Goal: Communication & Community: Answer question/provide support

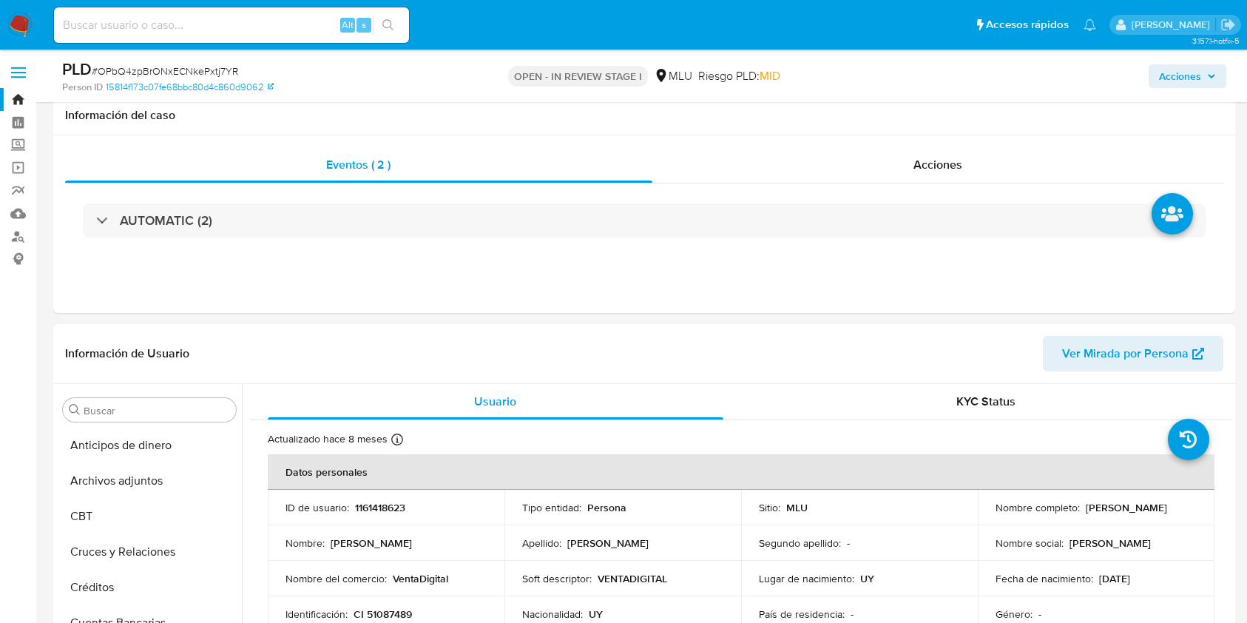
select select "10"
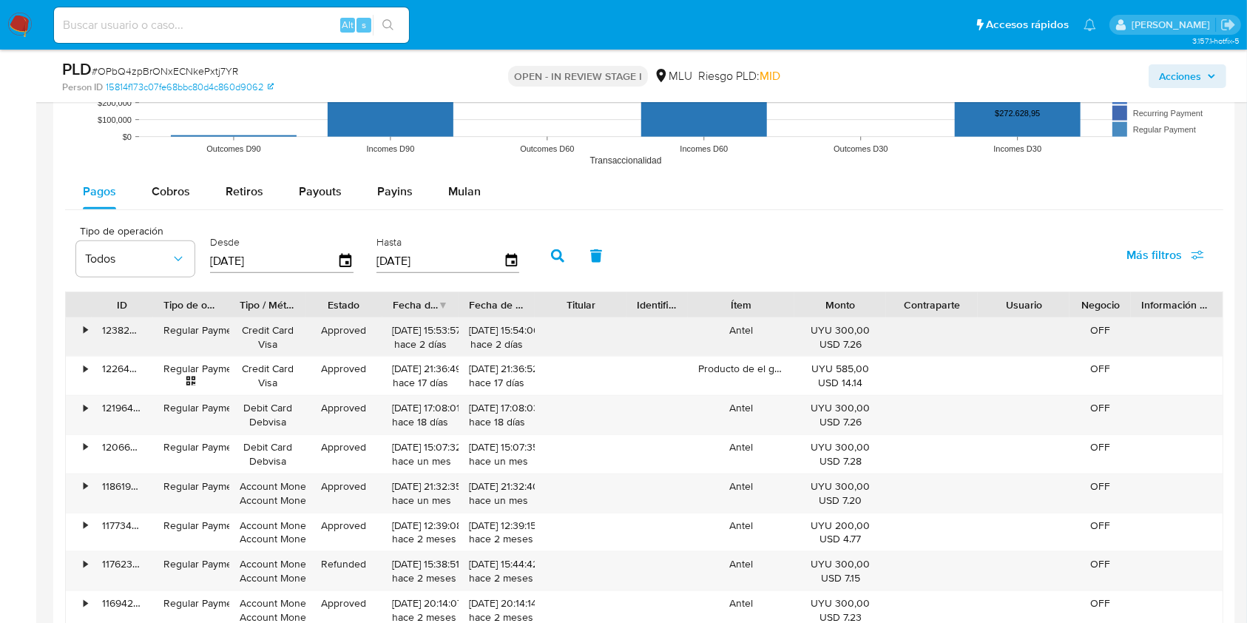
scroll to position [1480, 0]
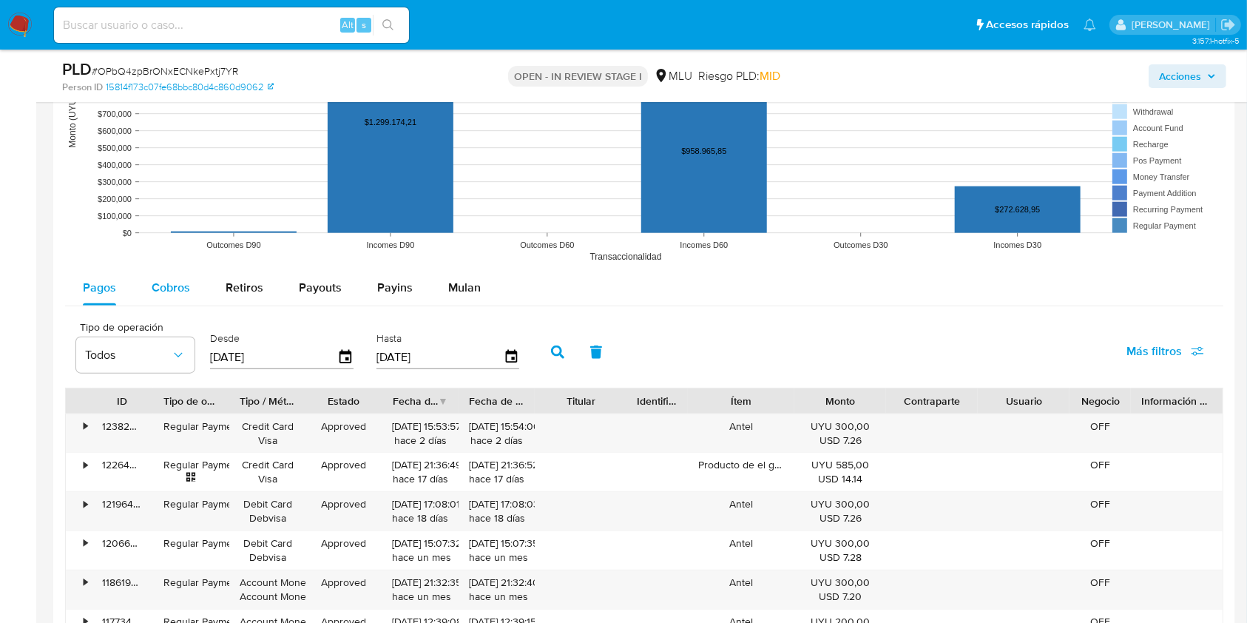
click at [160, 286] on span "Cobros" at bounding box center [171, 287] width 38 height 17
select select "10"
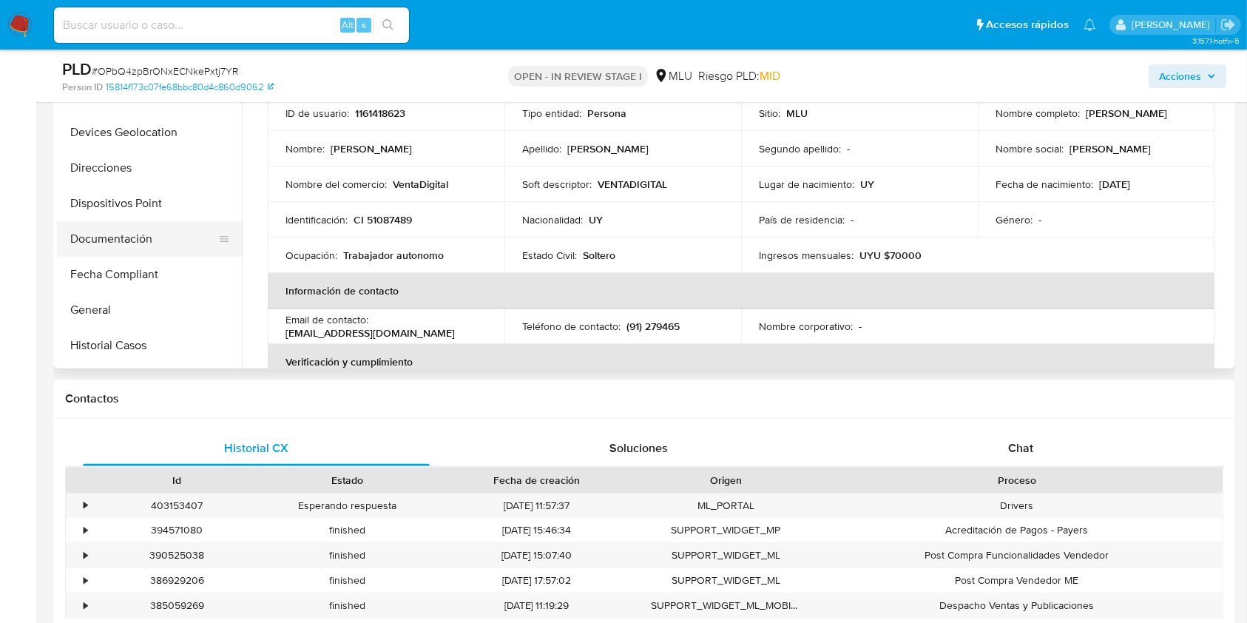
scroll to position [0, 0]
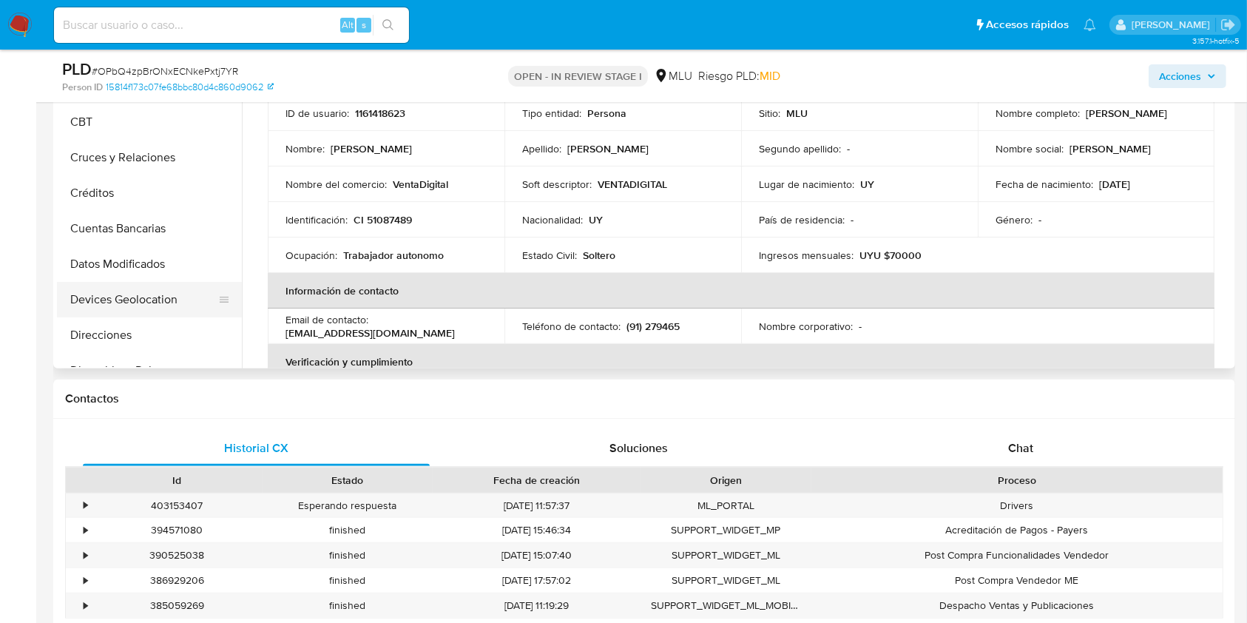
click at [128, 294] on button "Devices Geolocation" at bounding box center [143, 300] width 173 height 36
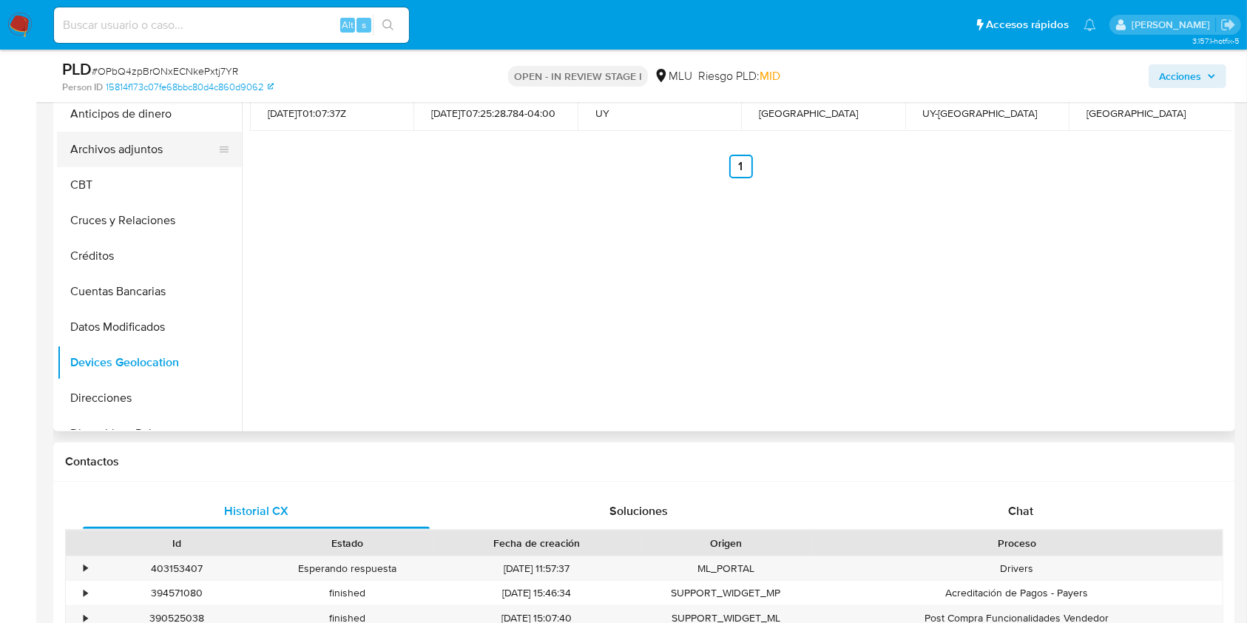
scroll to position [197, 0]
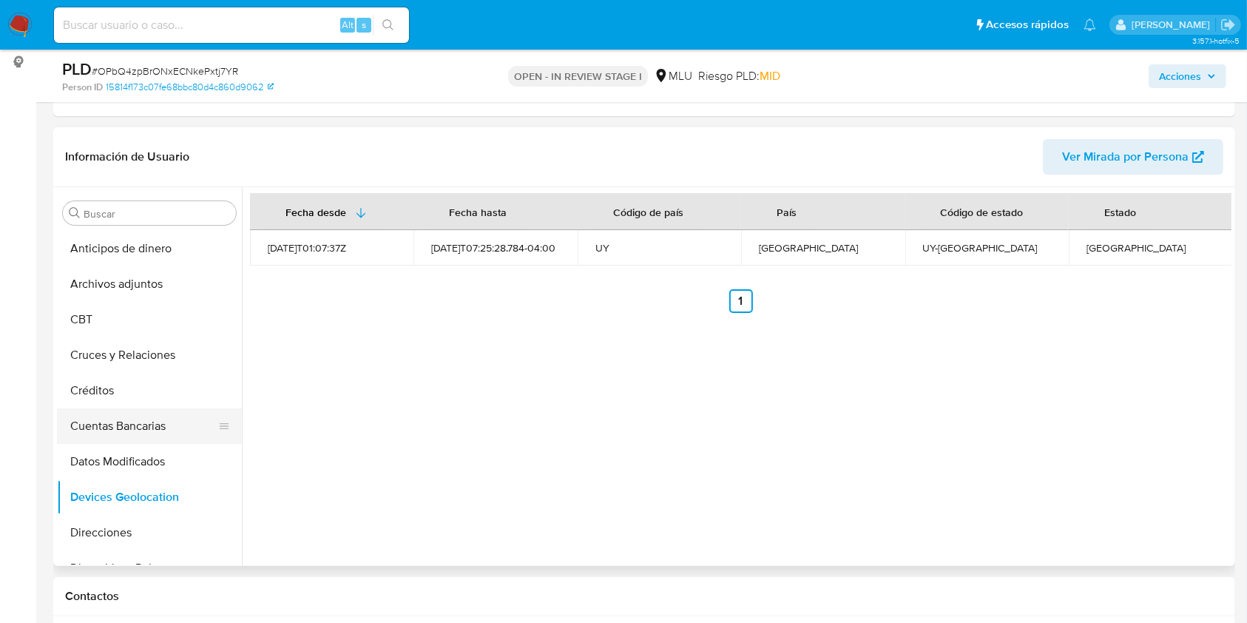
click at [129, 433] on button "Cuentas Bancarias" at bounding box center [143, 426] width 173 height 36
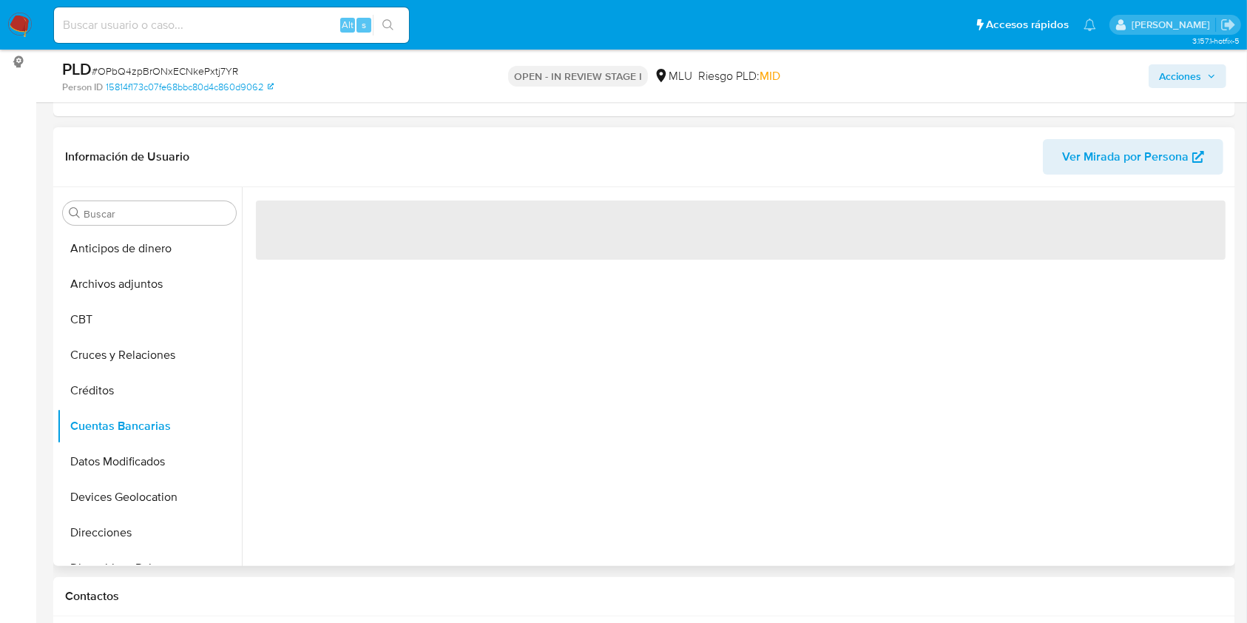
click at [539, 447] on div "‌" at bounding box center [737, 376] width 990 height 379
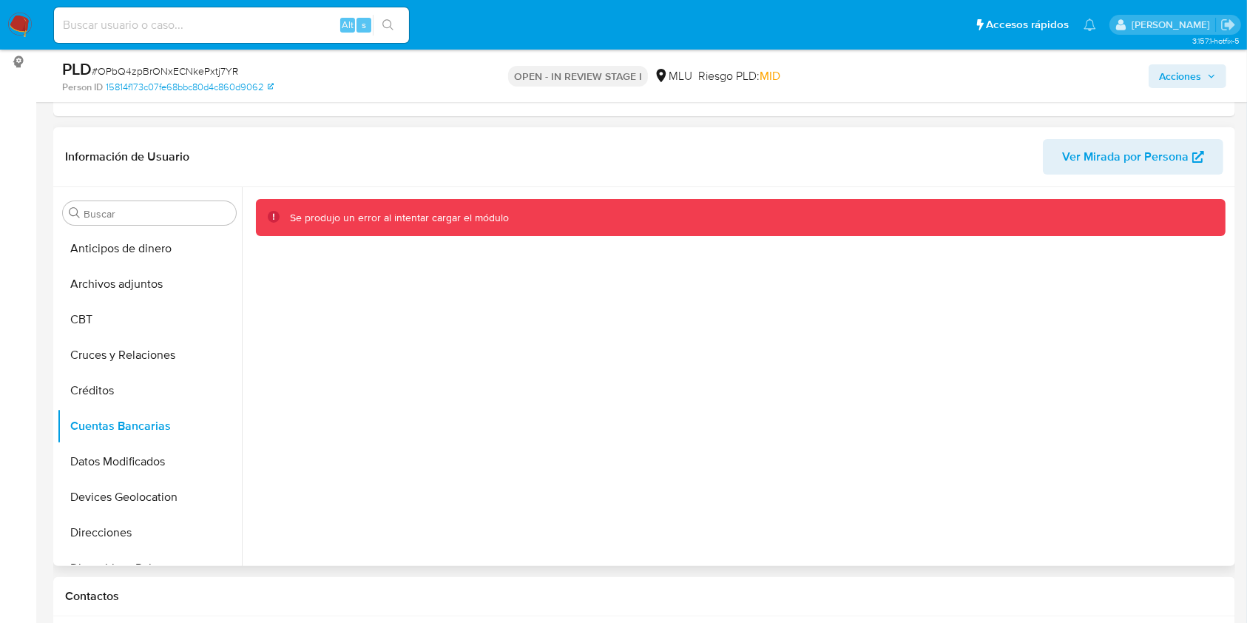
click at [539, 447] on div "Se produjo un error al intentar cargar el módulo" at bounding box center [737, 376] width 990 height 379
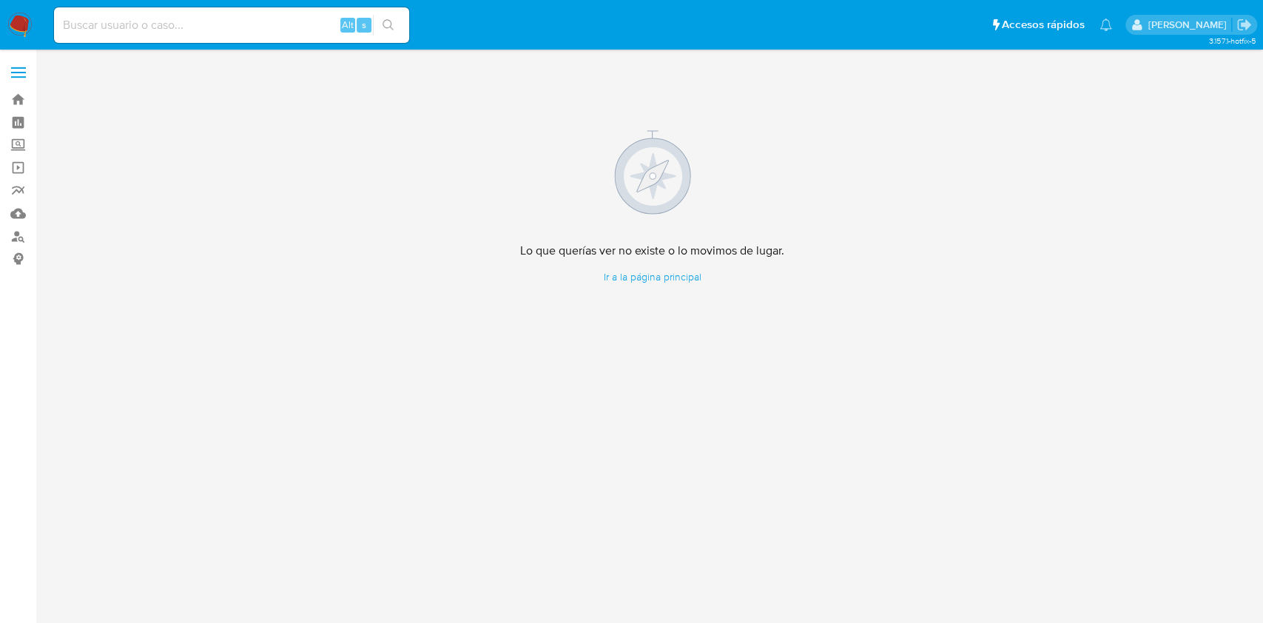
click at [17, 15] on img at bounding box center [19, 25] width 25 height 25
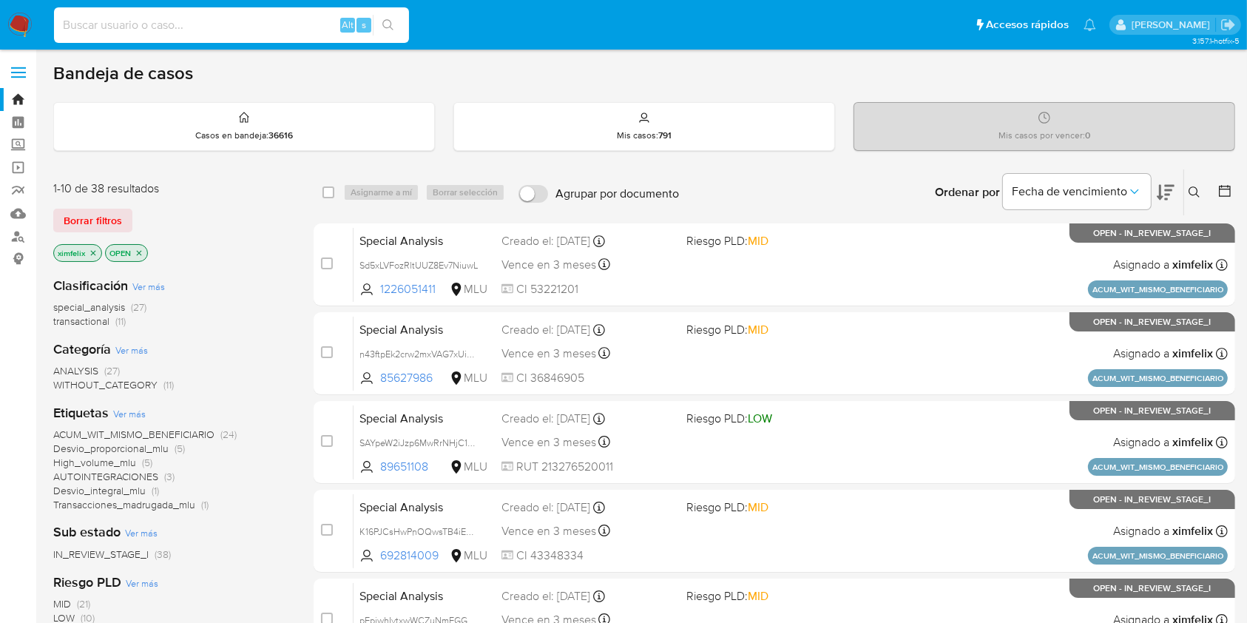
click at [277, 27] on input at bounding box center [231, 25] width 355 height 19
paste input "OPbQ4zpBrONxECNkePxtj7YR"
type input "OPbQ4zpBrONxECNkePxtj7YR"
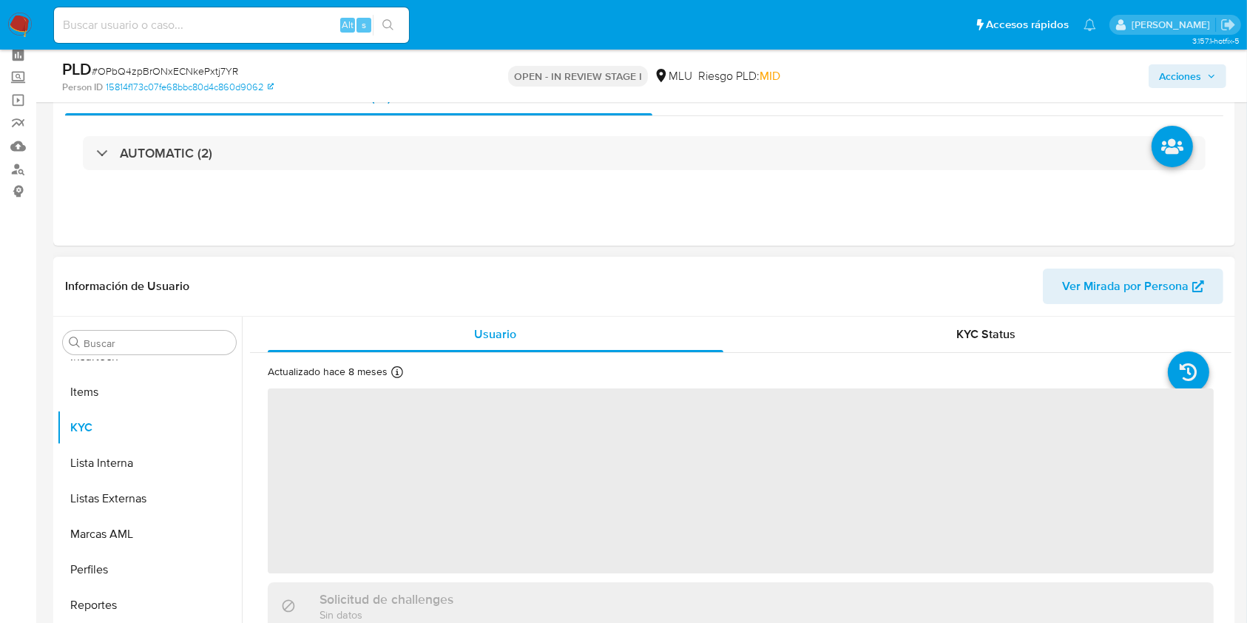
scroll to position [197, 0]
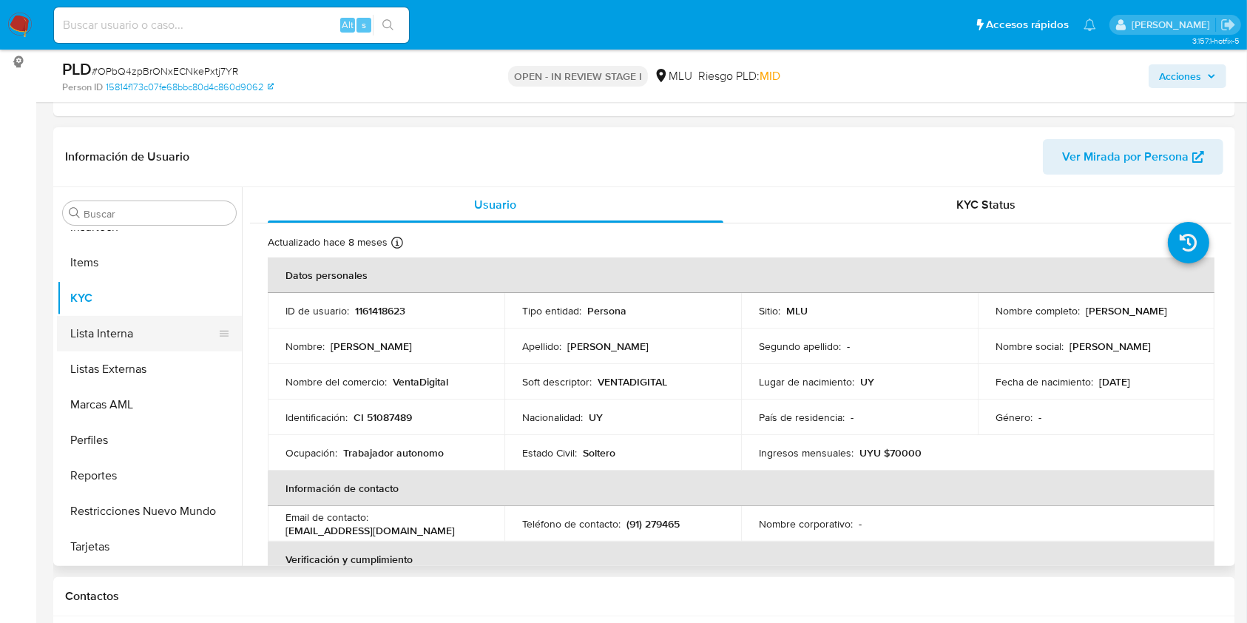
select select "10"
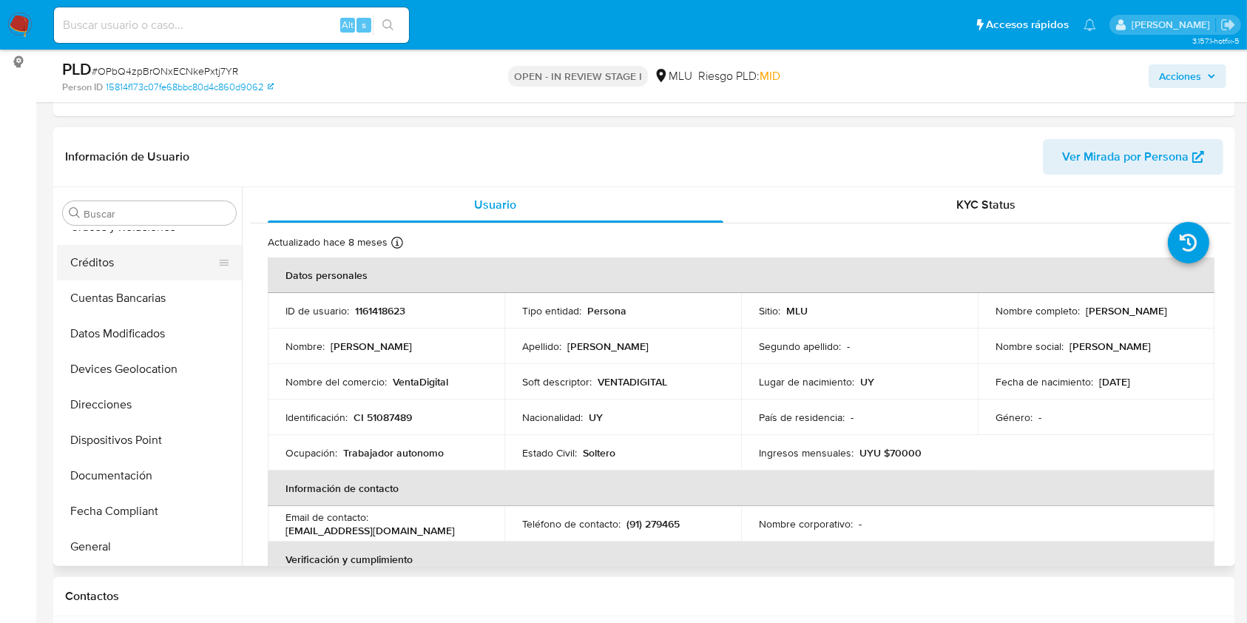
scroll to position [0, 0]
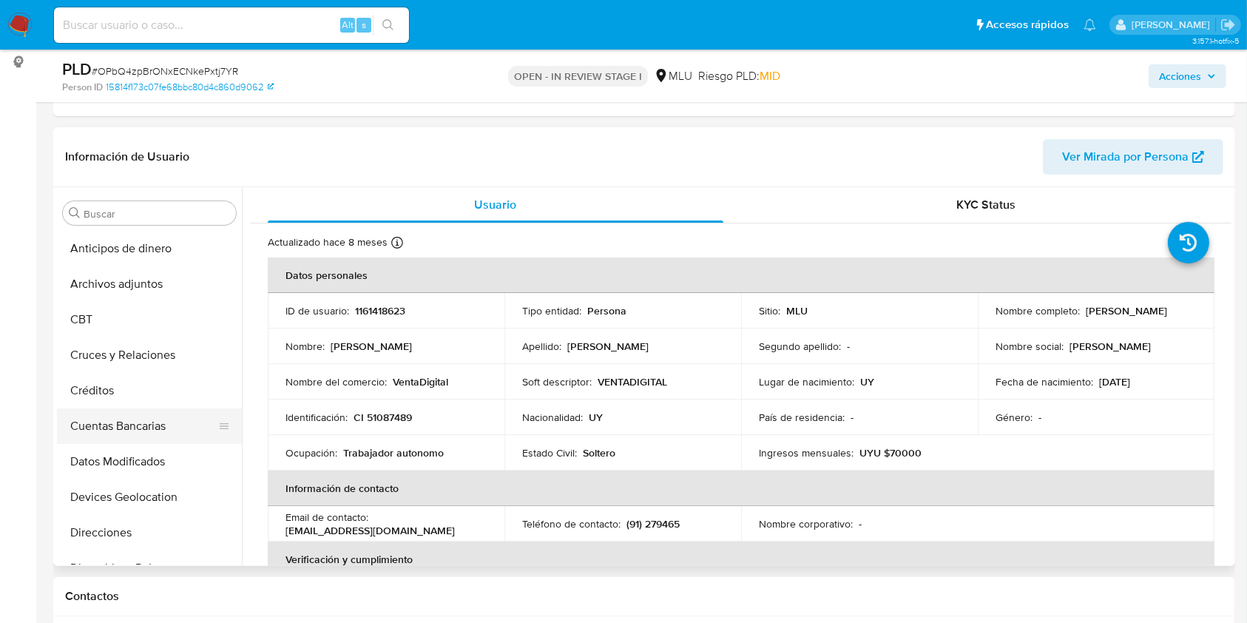
click at [112, 423] on button "Cuentas Bancarias" at bounding box center [143, 426] width 173 height 36
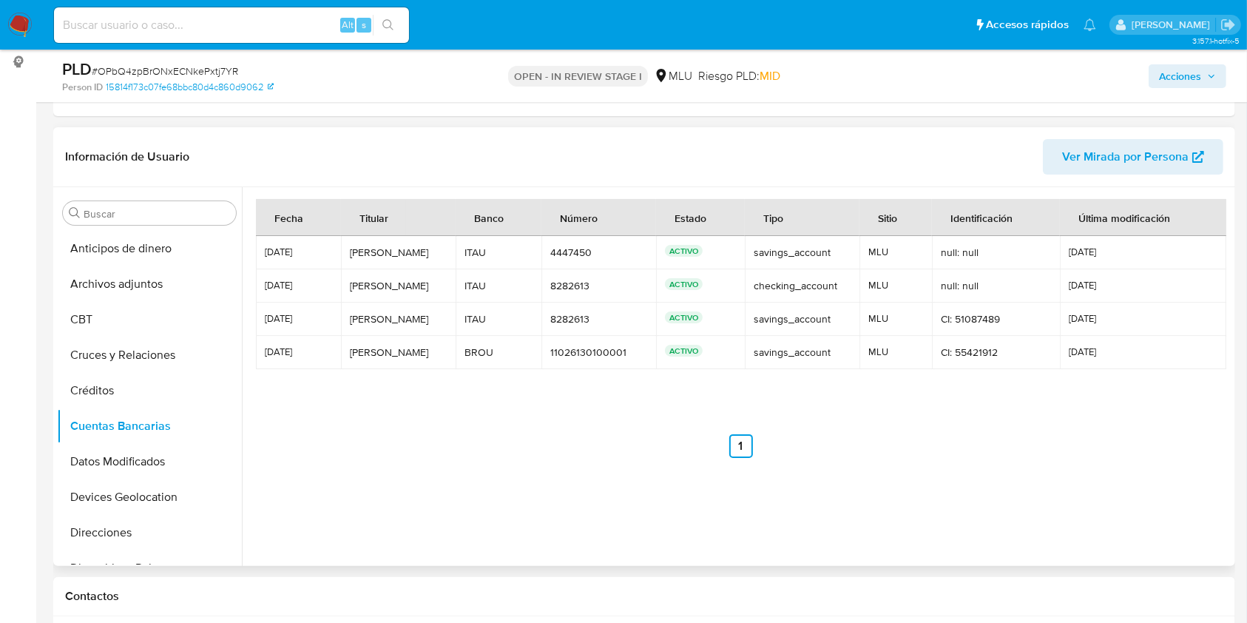
click at [567, 405] on div "Fecha Titular Banco Número Estado Tipo Sitio Identificación Última modificación…" at bounding box center [741, 328] width 970 height 259
click at [570, 416] on nav "Anterior 1 Siguiente" at bounding box center [741, 434] width 970 height 47
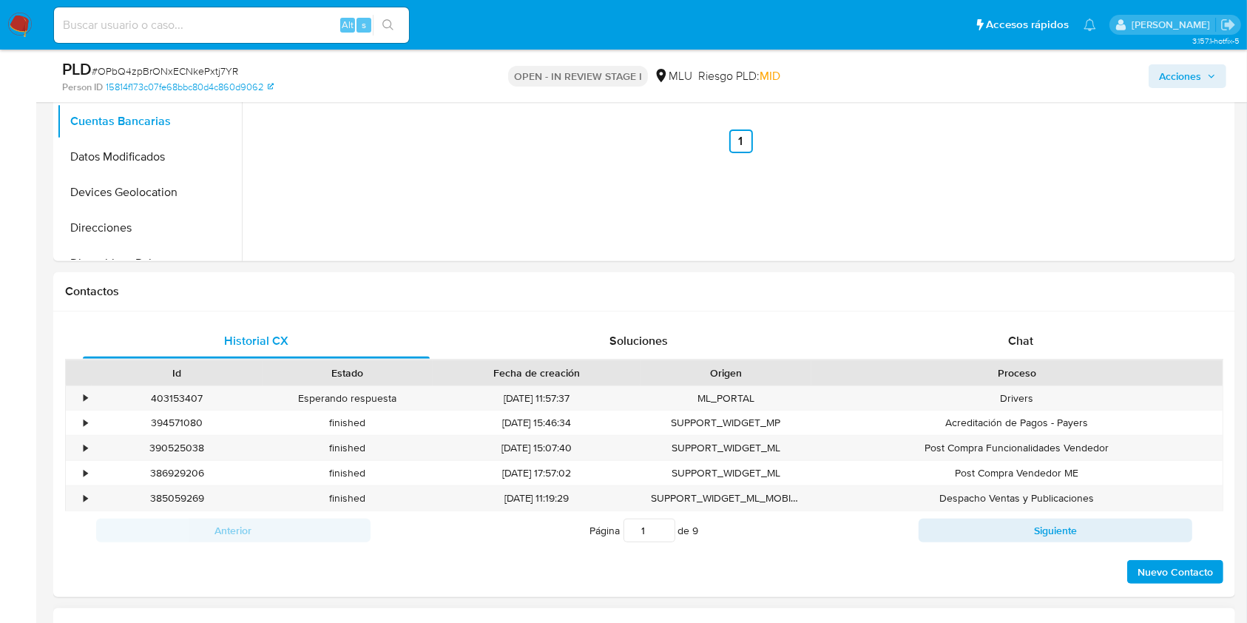
scroll to position [592, 0]
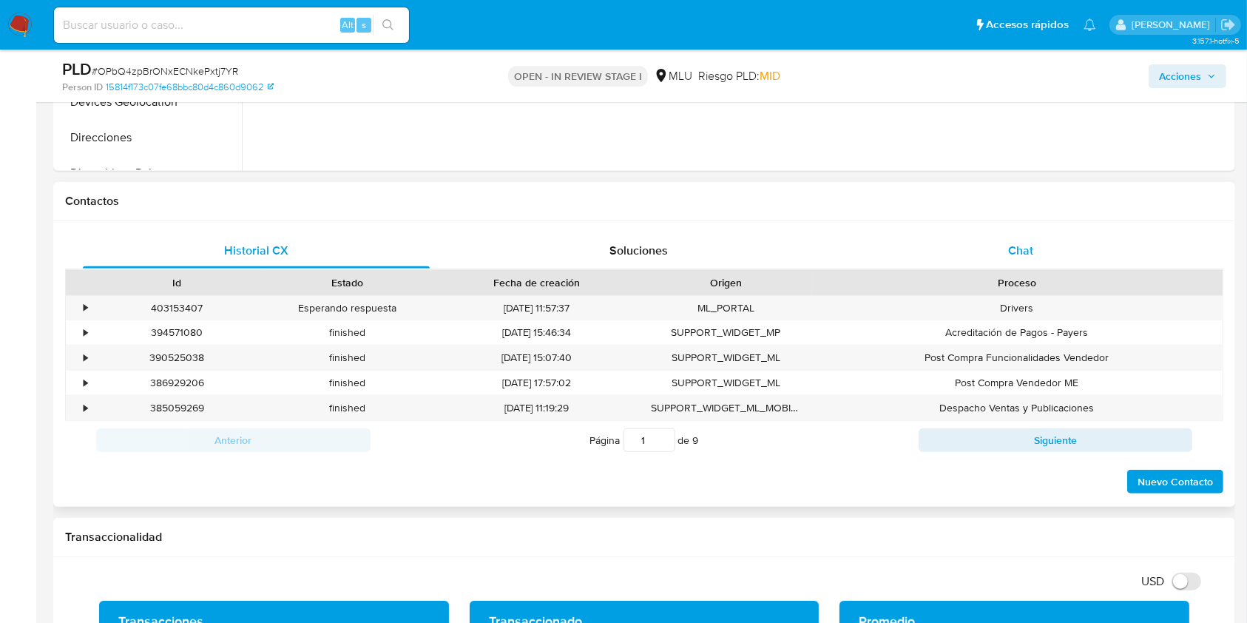
click at [1024, 243] on span "Chat" at bounding box center [1020, 250] width 25 height 17
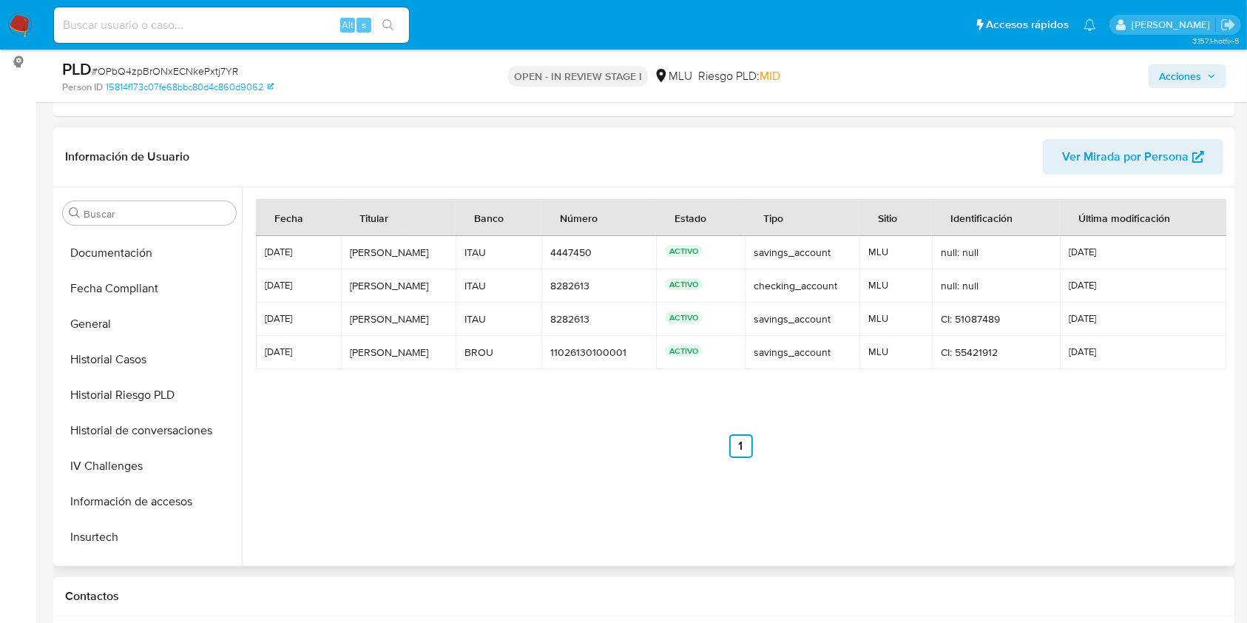
scroll to position [661, 0]
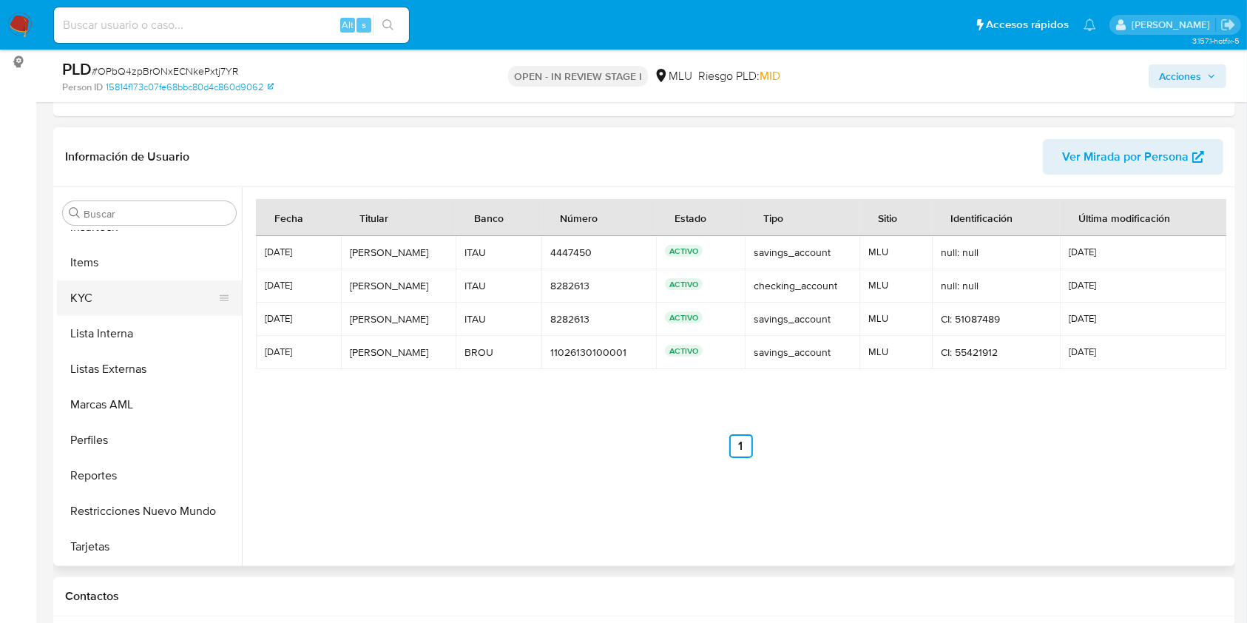
click at [93, 296] on button "KYC" at bounding box center [143, 298] width 173 height 36
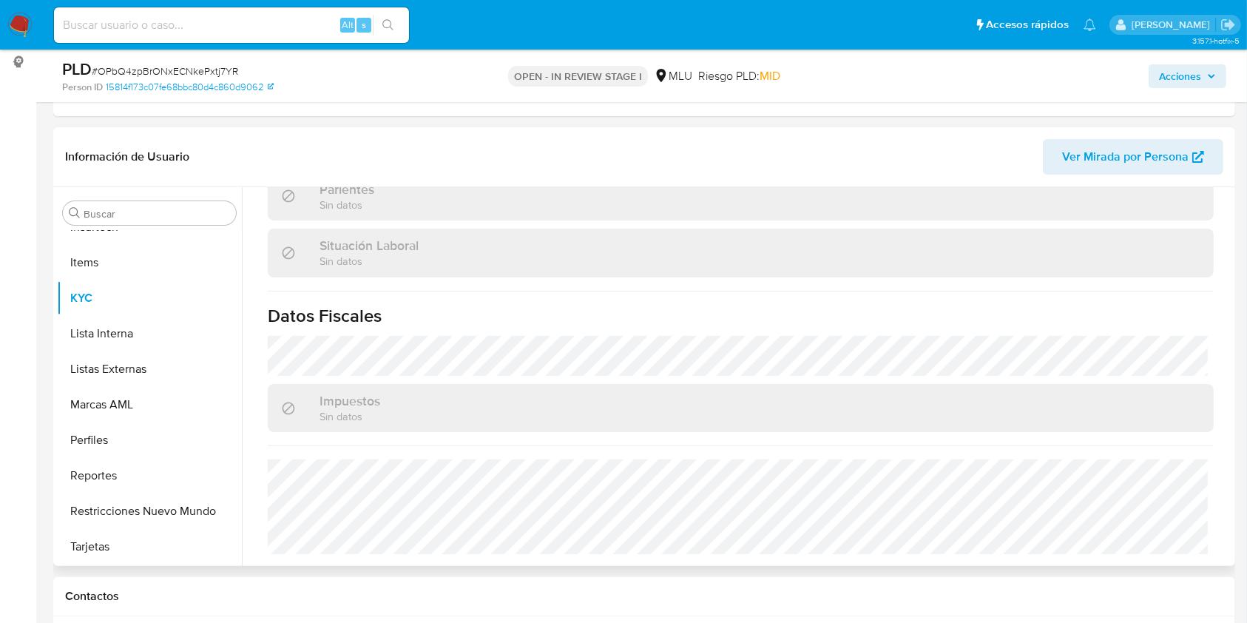
scroll to position [888, 0]
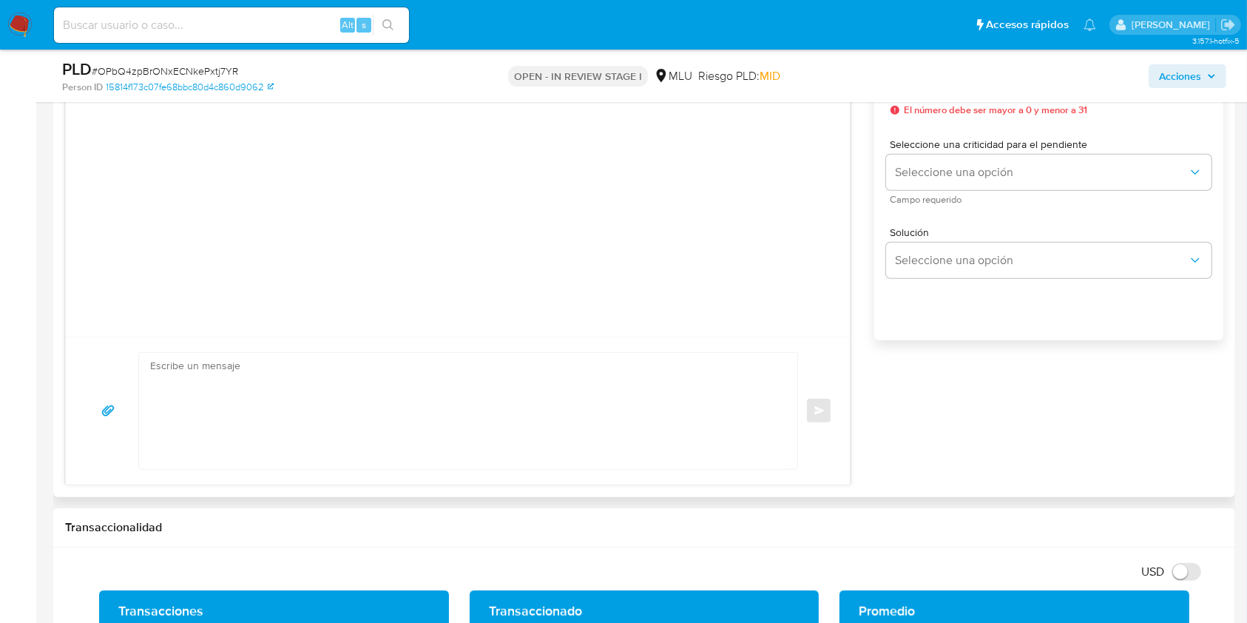
click at [586, 395] on textarea at bounding box center [464, 411] width 629 height 116
paste textarea "Te contactamos ya que necesitamos verificar algunos datos. Por este motivo, sol…"
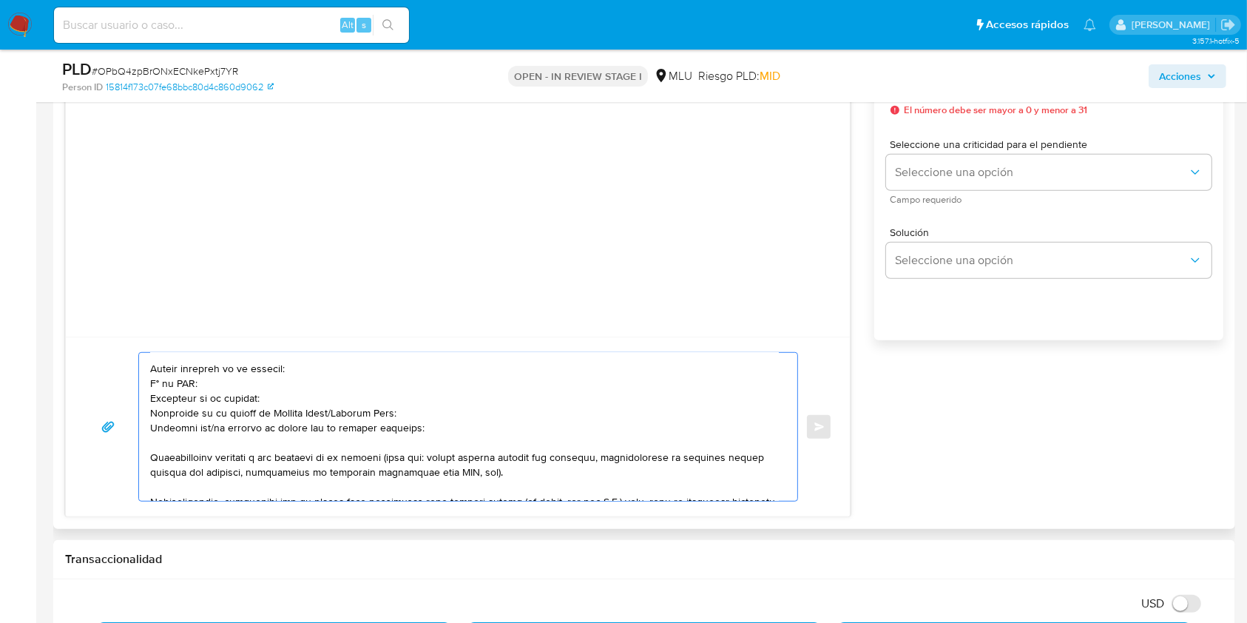
scroll to position [98, 0]
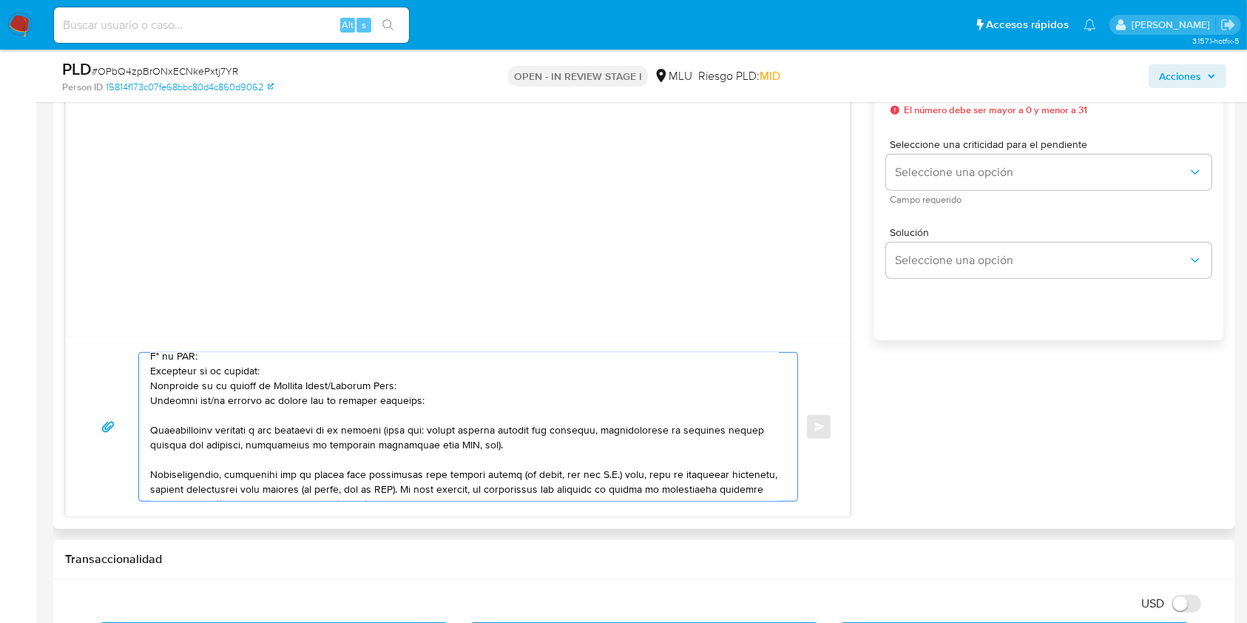
drag, startPoint x: 331, startPoint y: 390, endPoint x: 401, endPoint y: 385, distance: 69.7
click at [401, 385] on textarea at bounding box center [464, 427] width 629 height 148
click at [206, 403] on textarea at bounding box center [464, 427] width 629 height 148
click at [441, 434] on textarea at bounding box center [464, 427] width 629 height 148
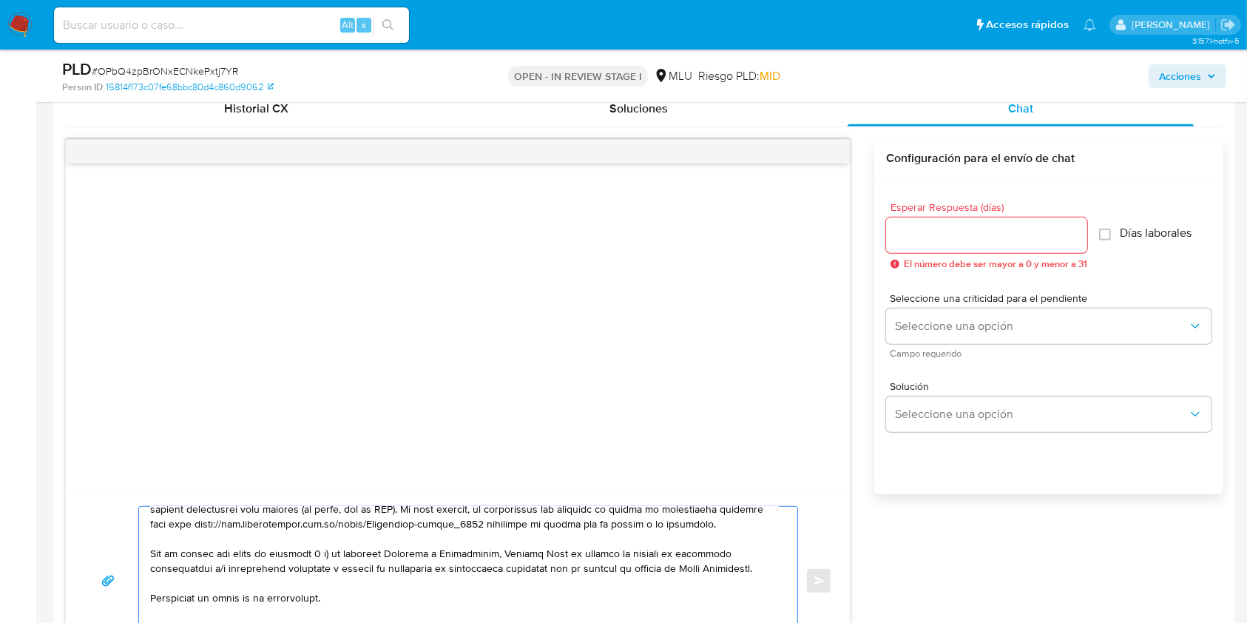
scroll to position [690, 0]
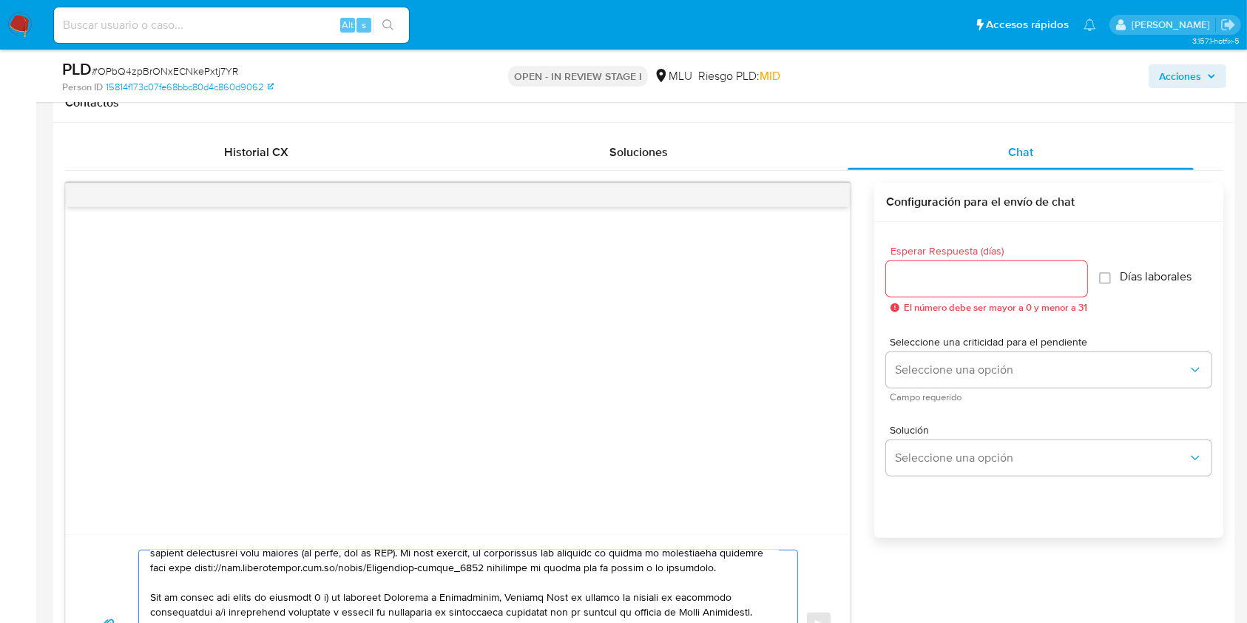
type textarea "Buenos días Massimo, Te contactamos ya que necesitamos verificar algunos datos.…"
click at [900, 276] on input "Esperar Respuesta (días)" at bounding box center [986, 278] width 201 height 19
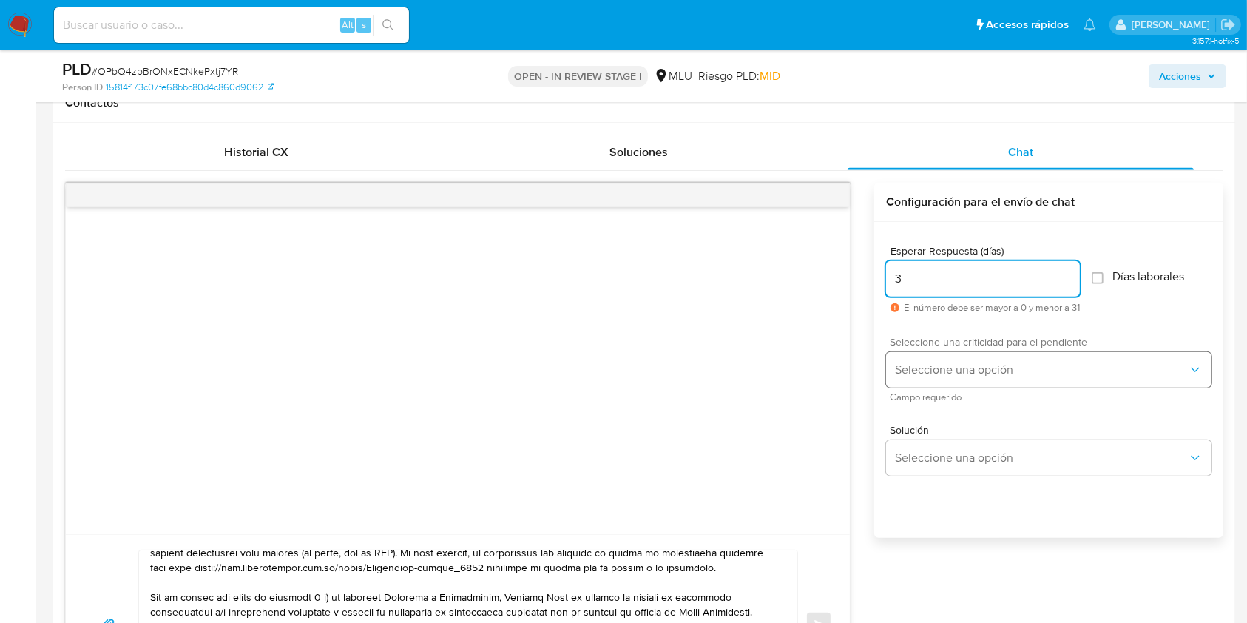
type input "3"
click at [934, 385] on button "Seleccione una opción" at bounding box center [1049, 370] width 326 height 36
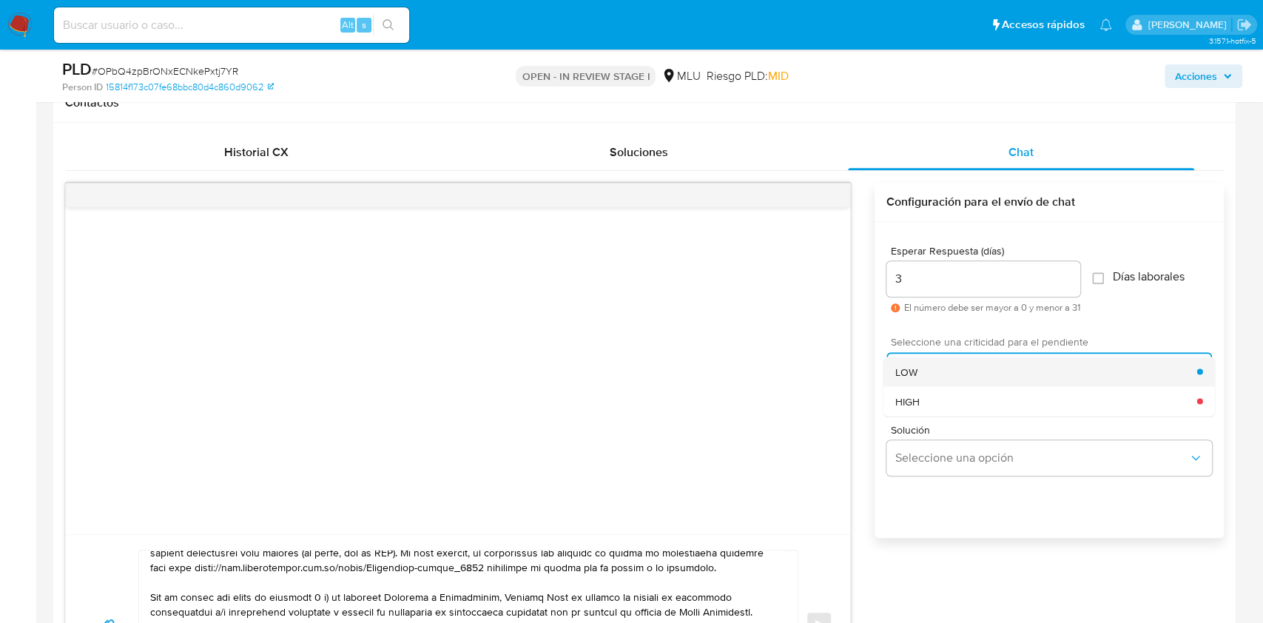
click at [935, 373] on div "LOW" at bounding box center [1046, 372] width 302 height 30
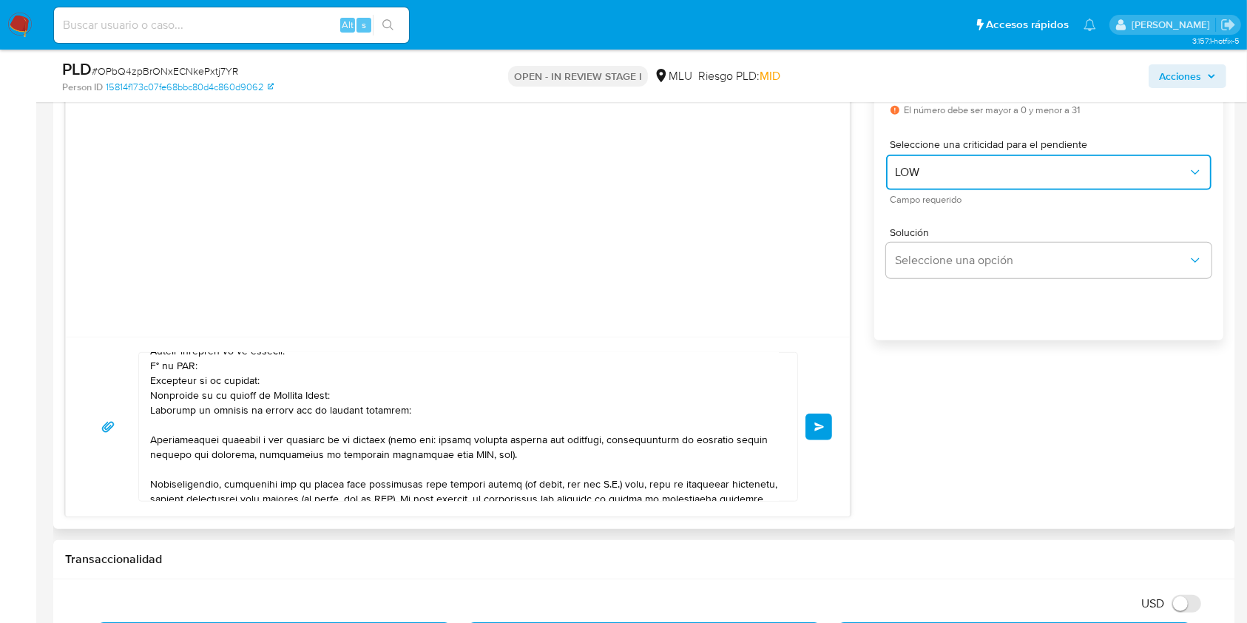
scroll to position [187, 0]
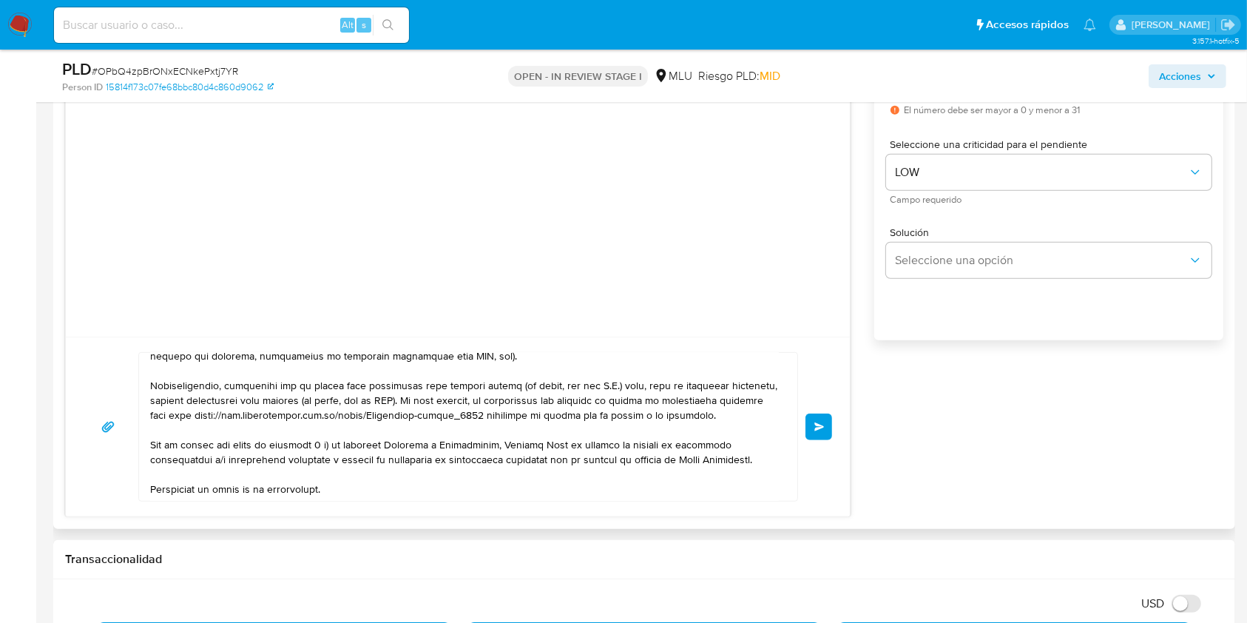
click at [814, 434] on button "Enviar" at bounding box center [819, 427] width 27 height 27
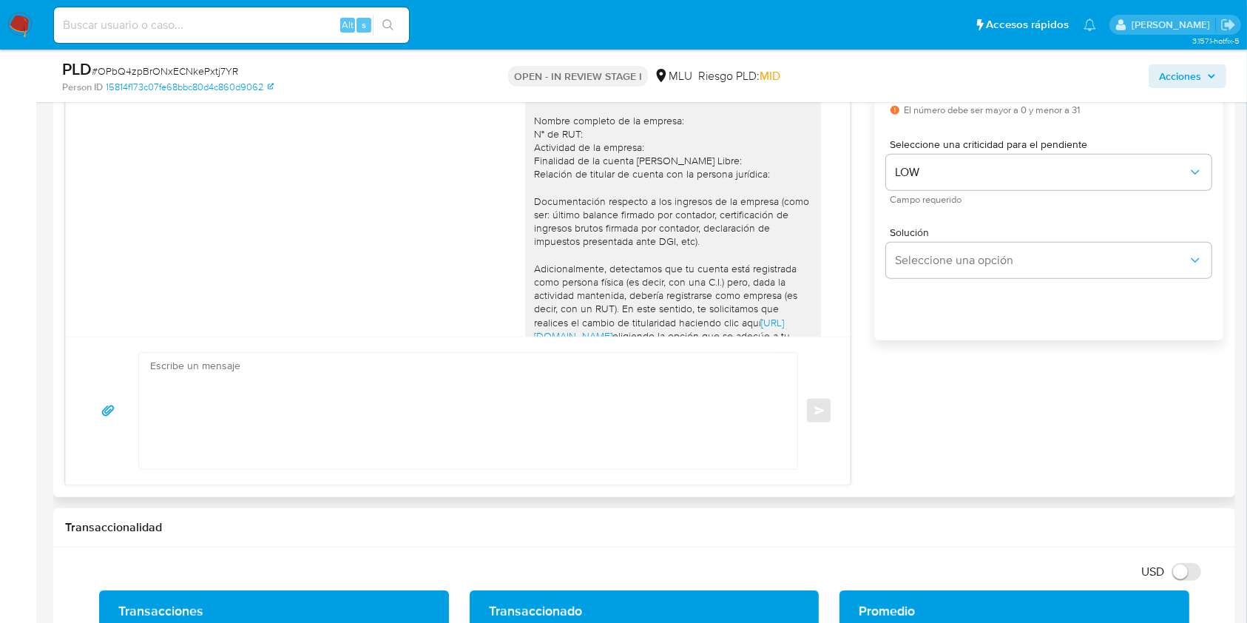
scroll to position [215, 0]
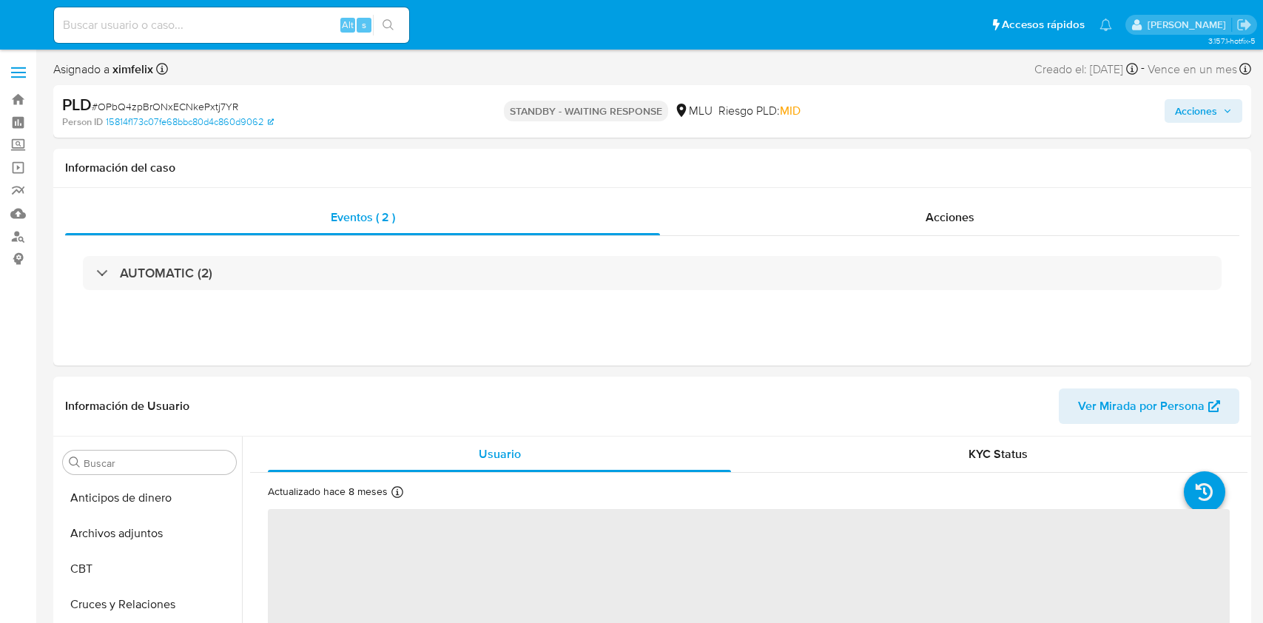
select select "10"
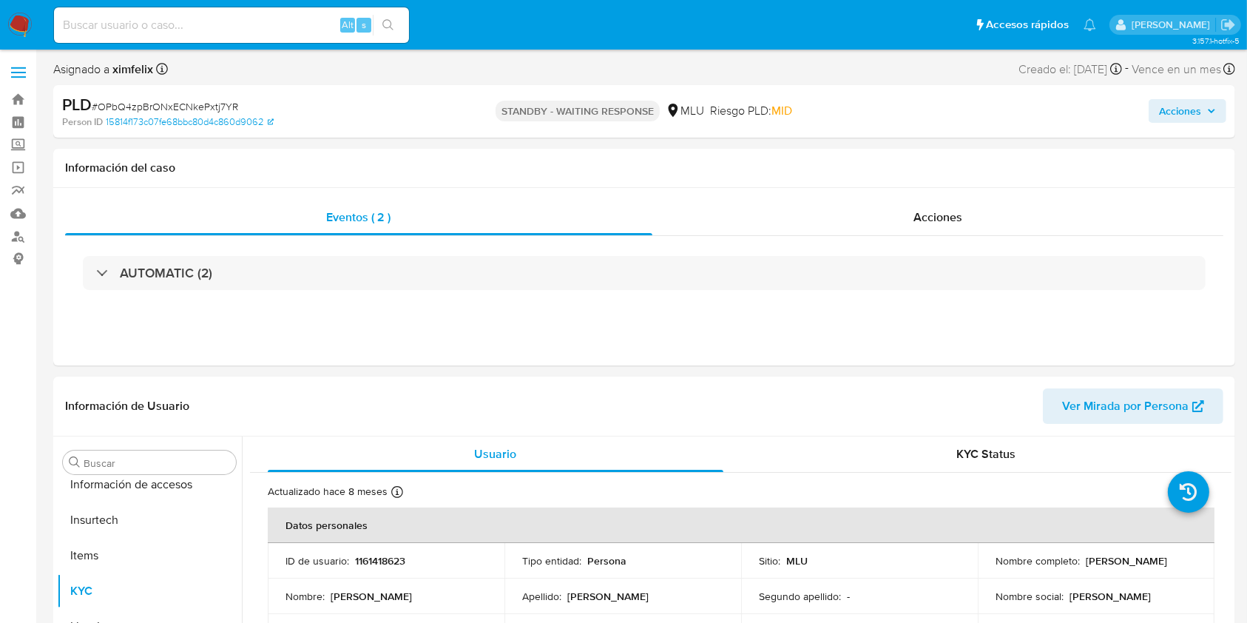
scroll to position [661, 0]
click at [294, 27] on input at bounding box center [231, 25] width 355 height 19
paste input "KGvVPuEmCHRSuk13oHLKmFJp"
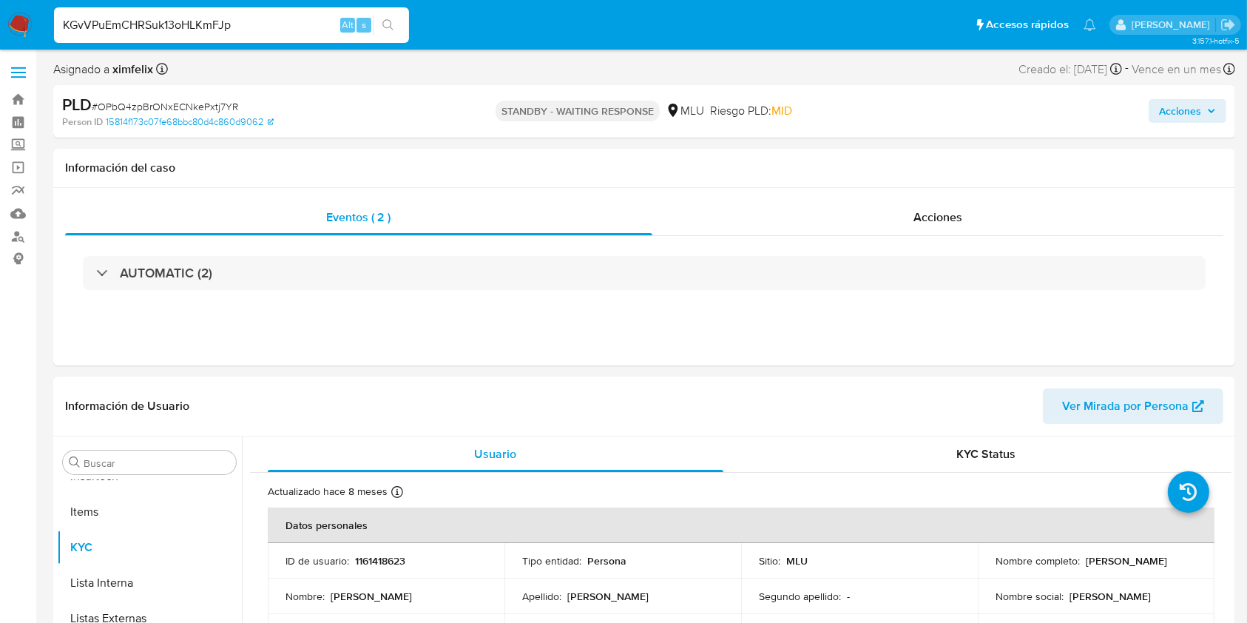
type input "KGvVPuEmCHRSuk13oHLKmFJp"
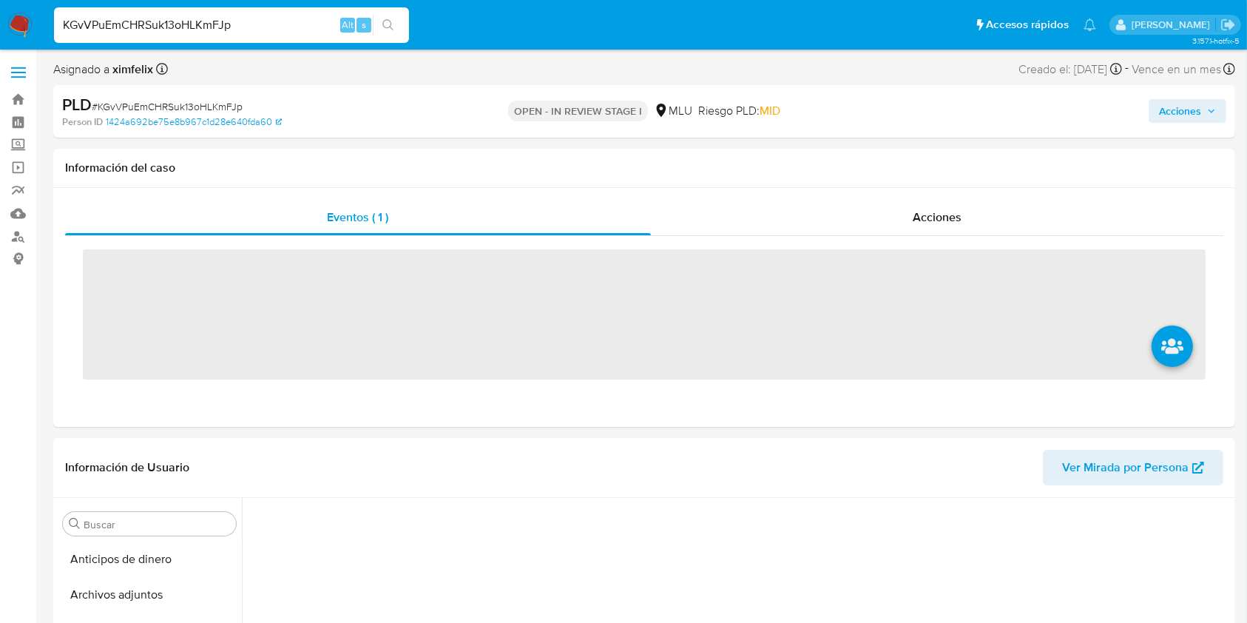
scroll to position [87, 0]
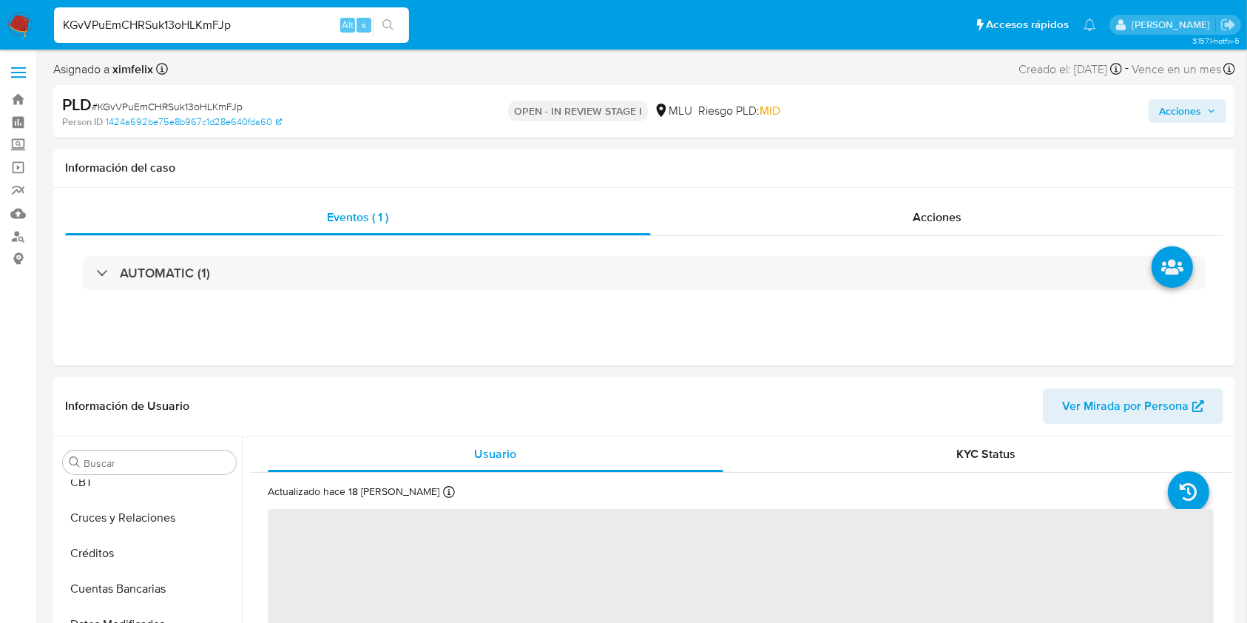
select select "10"
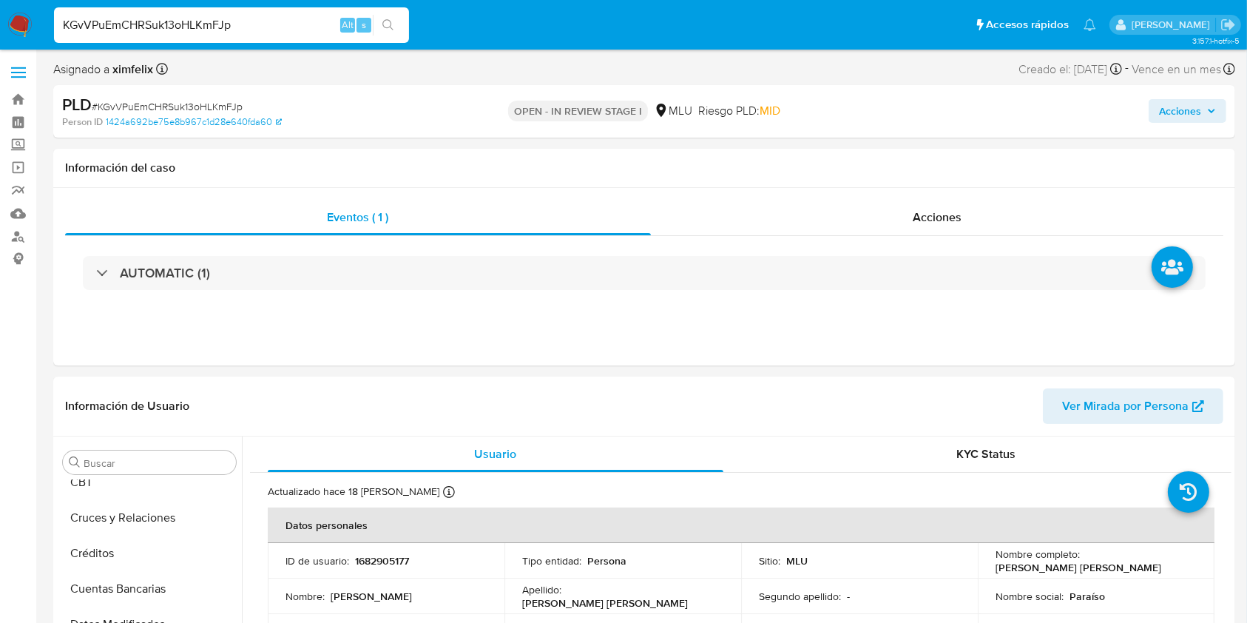
scroll to position [661, 0]
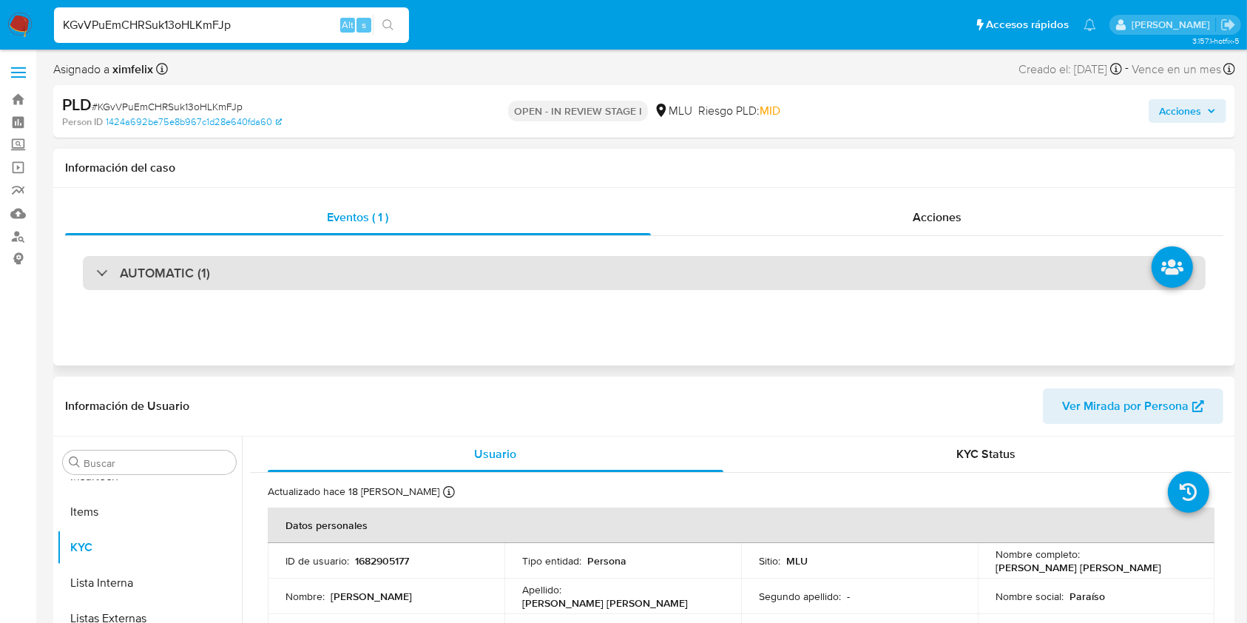
click at [442, 260] on div "AUTOMATIC (1)" at bounding box center [644, 273] width 1123 height 34
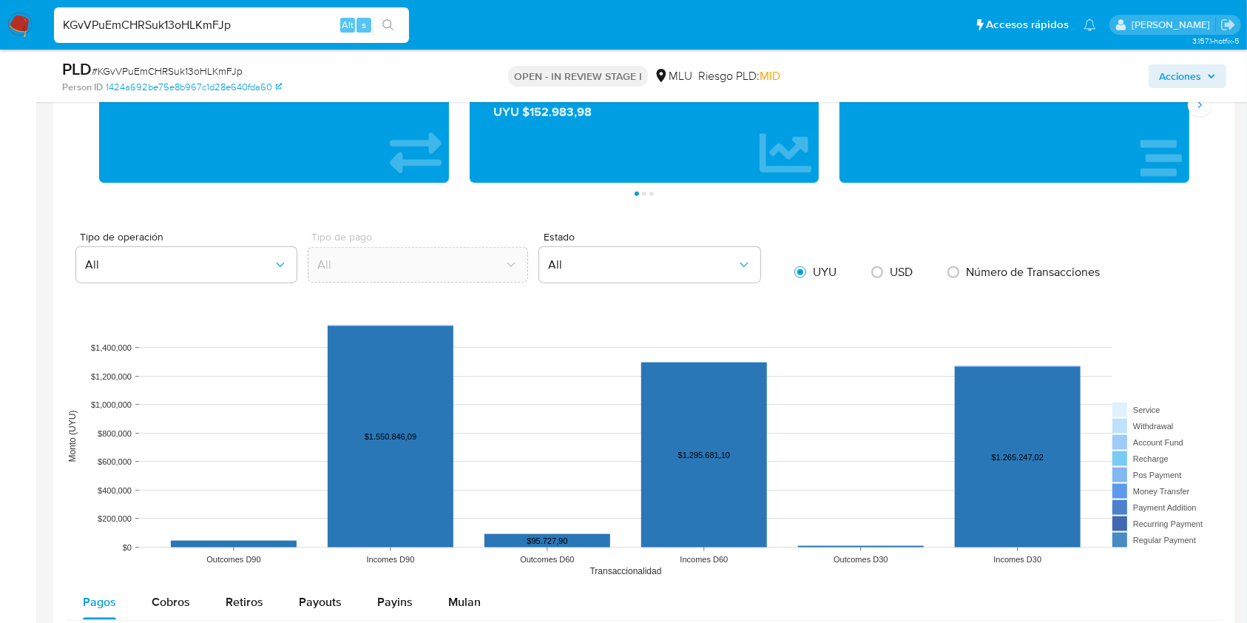
scroll to position [2071, 0]
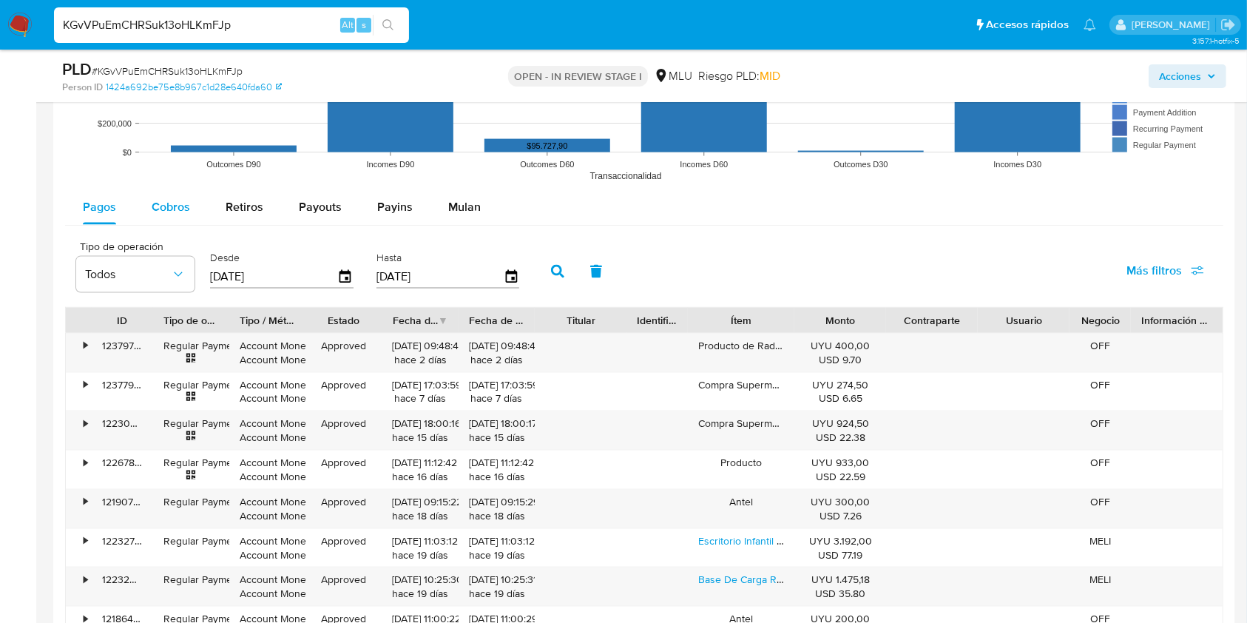
click at [155, 216] on div "Cobros" at bounding box center [171, 207] width 38 height 36
select select "10"
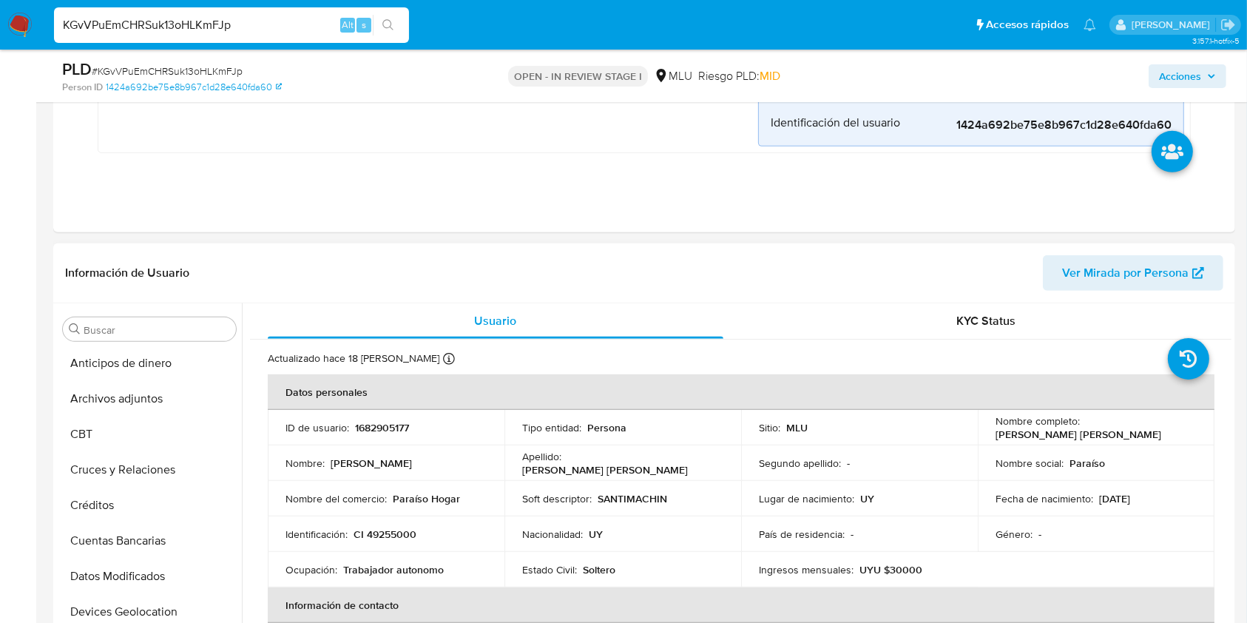
scroll to position [0, 0]
click at [125, 400] on button "Archivos adjuntos" at bounding box center [149, 400] width 185 height 36
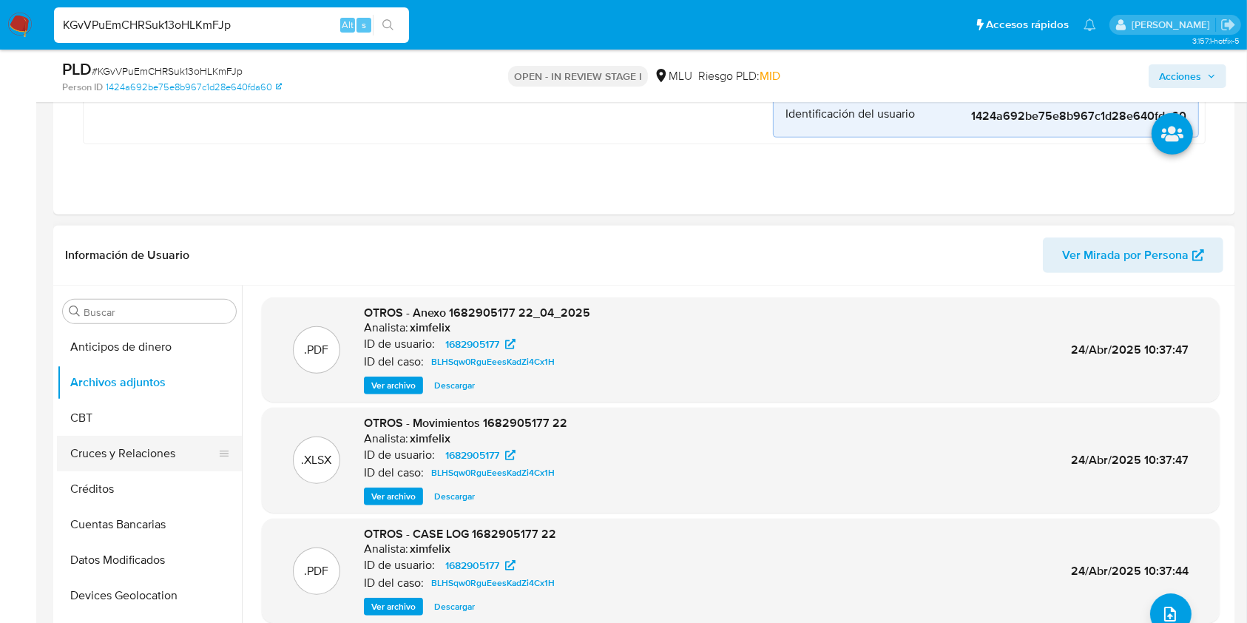
scroll to position [296, 0]
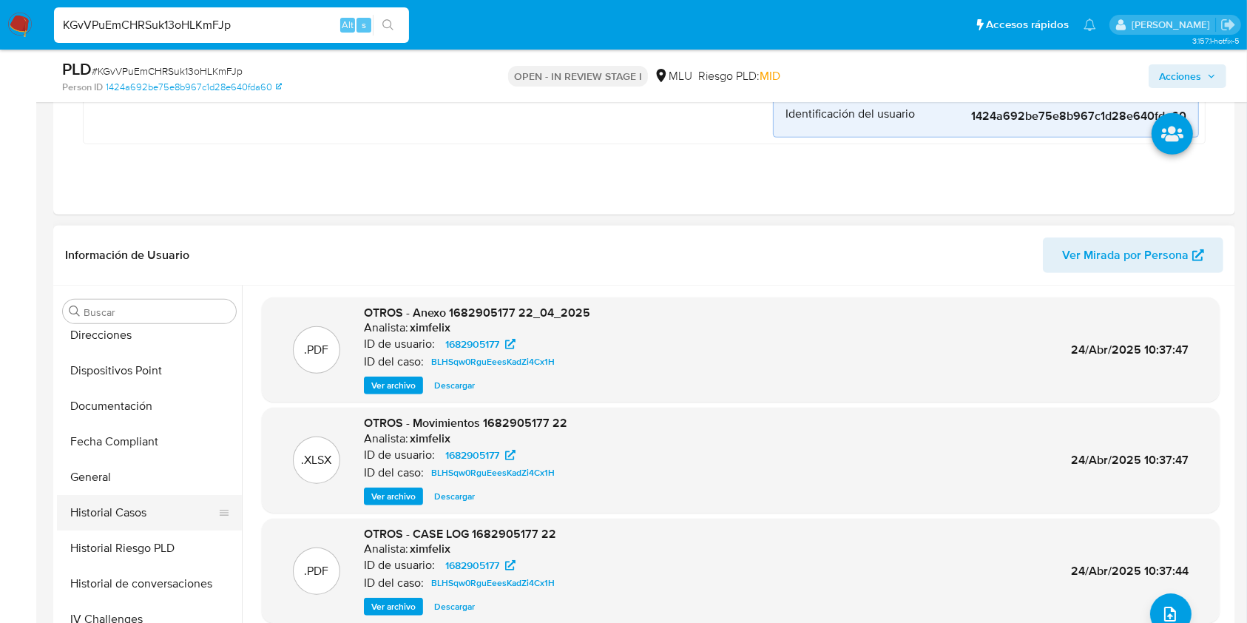
click at [144, 513] on button "Historial Casos" at bounding box center [143, 513] width 173 height 36
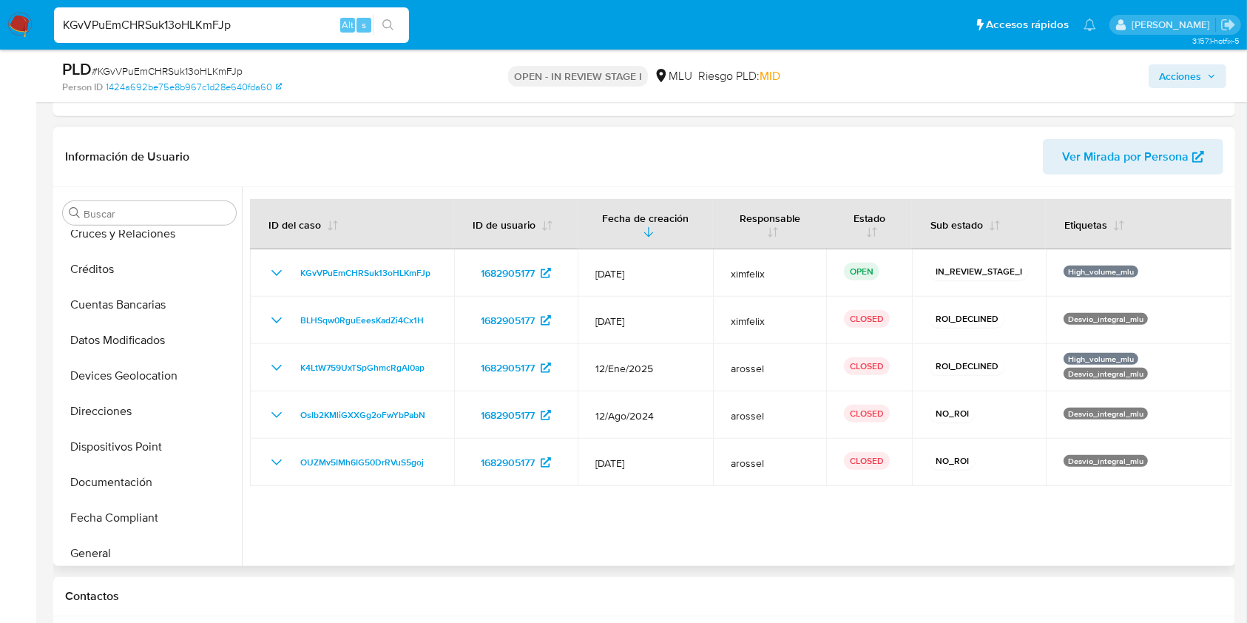
scroll to position [119, 0]
click at [172, 291] on button "Cuentas Bancarias" at bounding box center [143, 307] width 173 height 36
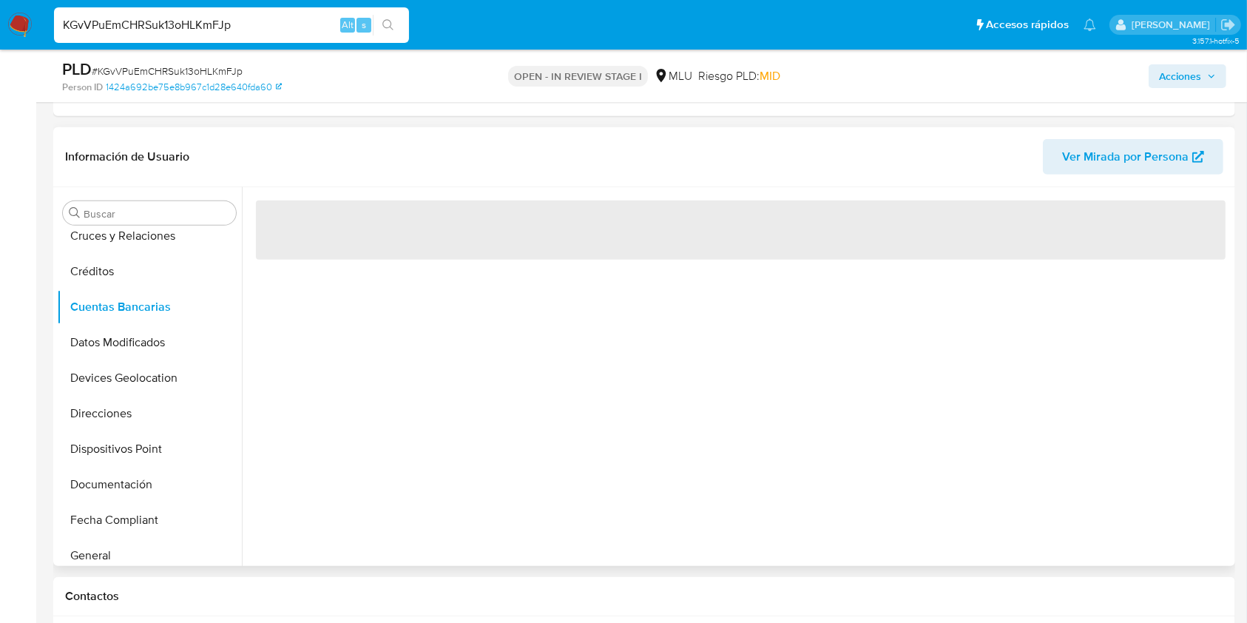
click at [502, 415] on div "‌" at bounding box center [737, 376] width 990 height 379
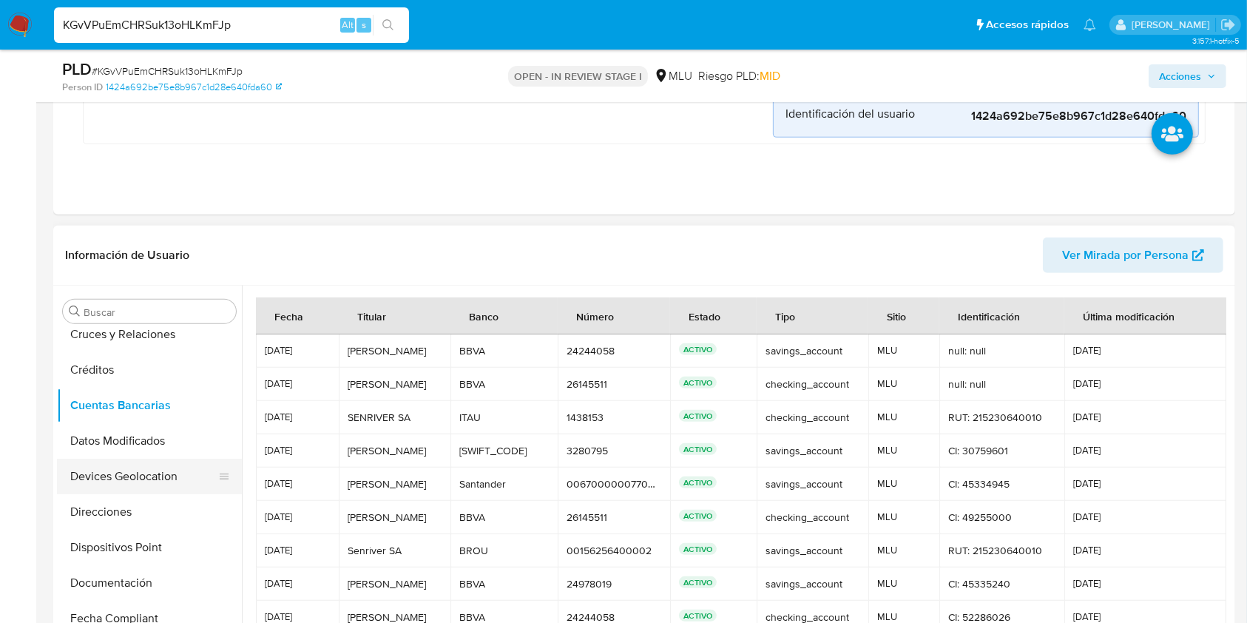
scroll to position [661, 0]
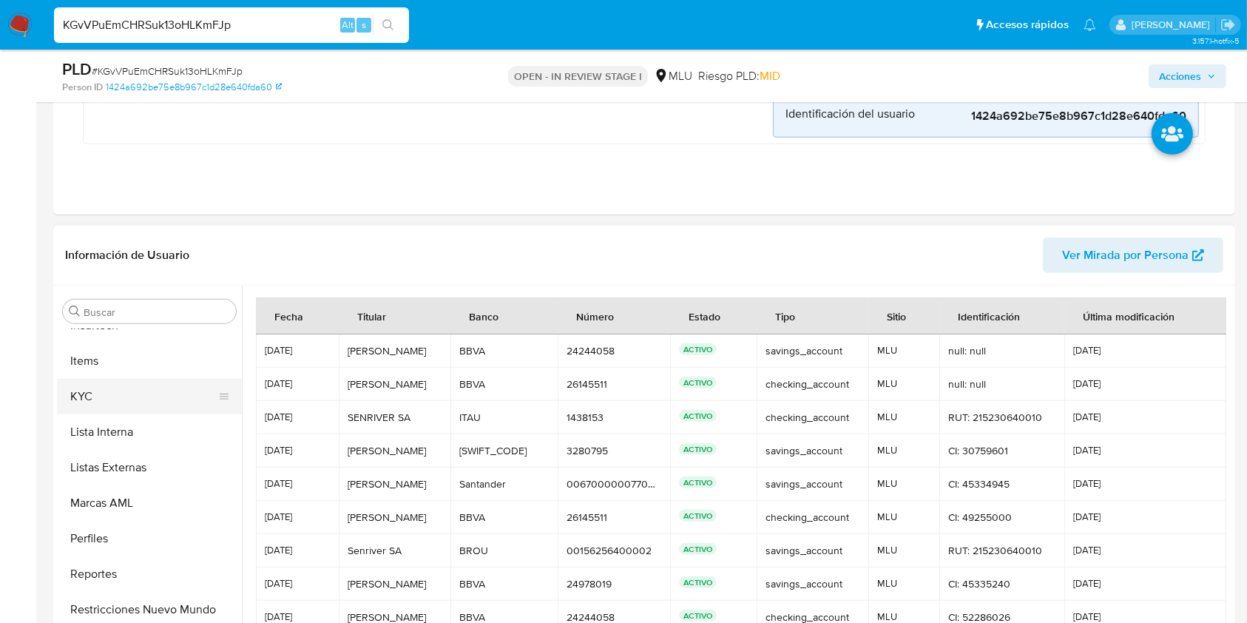
click at [124, 393] on button "KYC" at bounding box center [143, 397] width 173 height 36
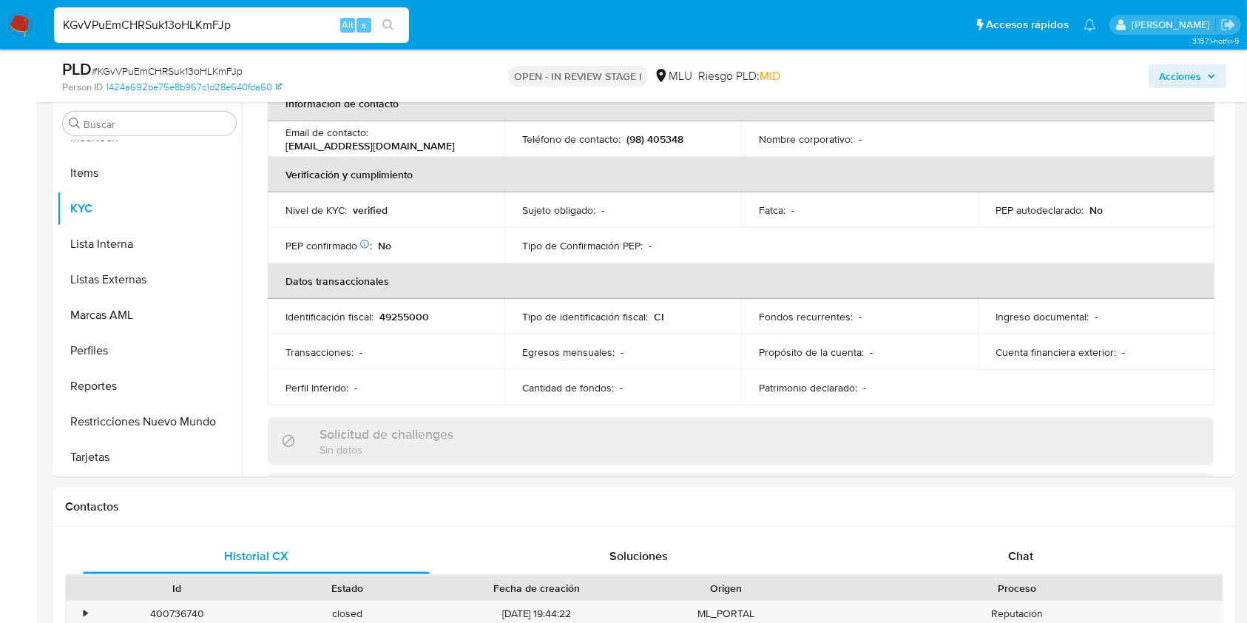
scroll to position [986, 0]
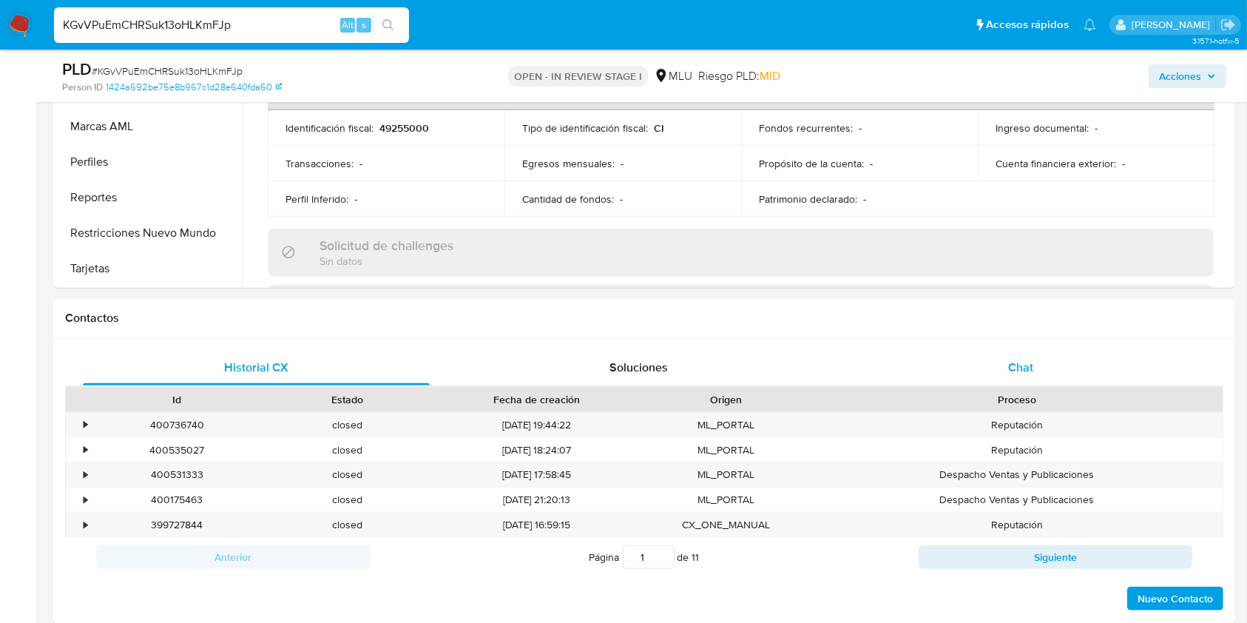
click at [1055, 363] on div "Chat" at bounding box center [1021, 368] width 347 height 36
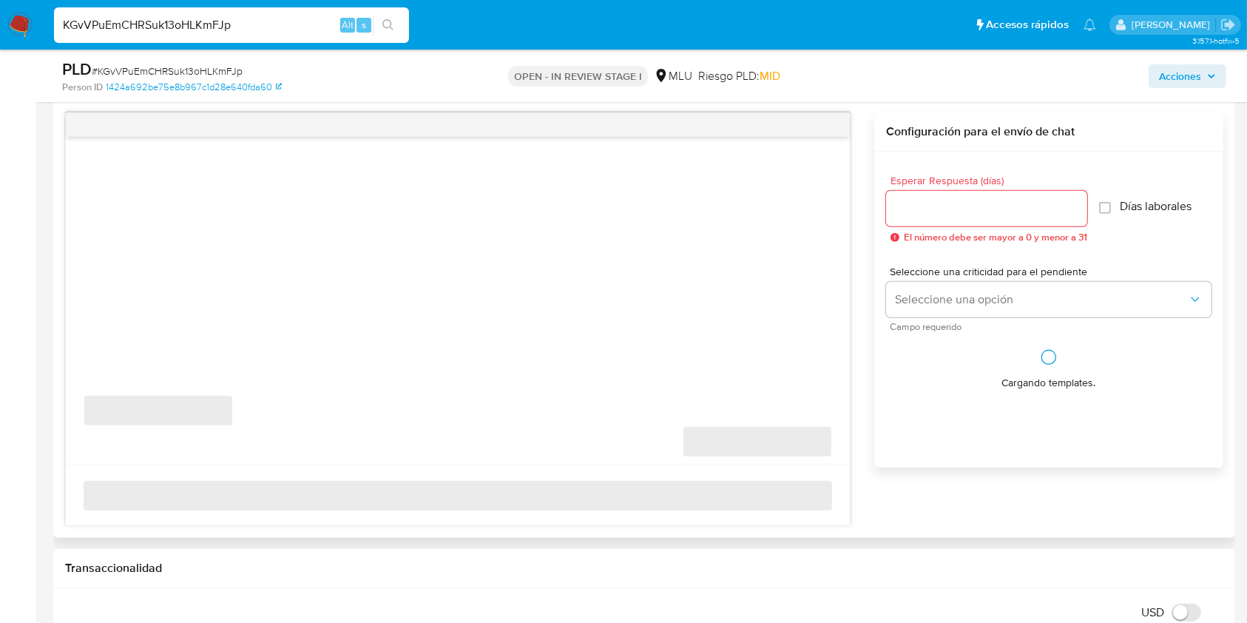
scroll to position [1282, 0]
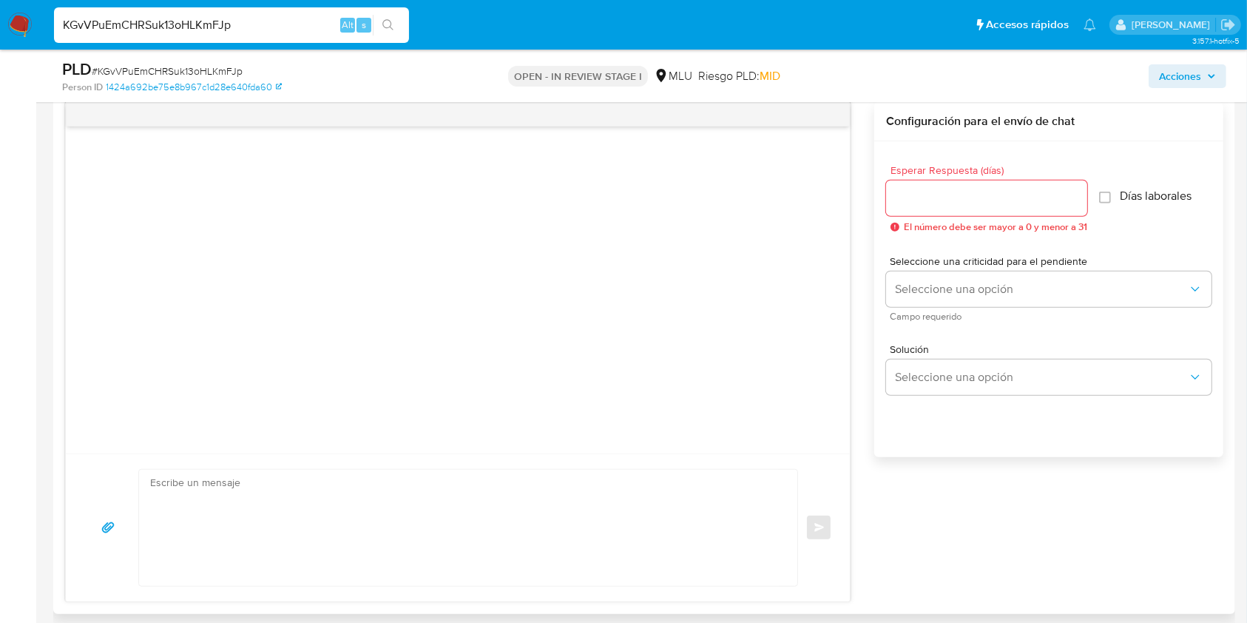
click at [936, 204] on input "Esperar Respuesta (días)" at bounding box center [986, 198] width 201 height 19
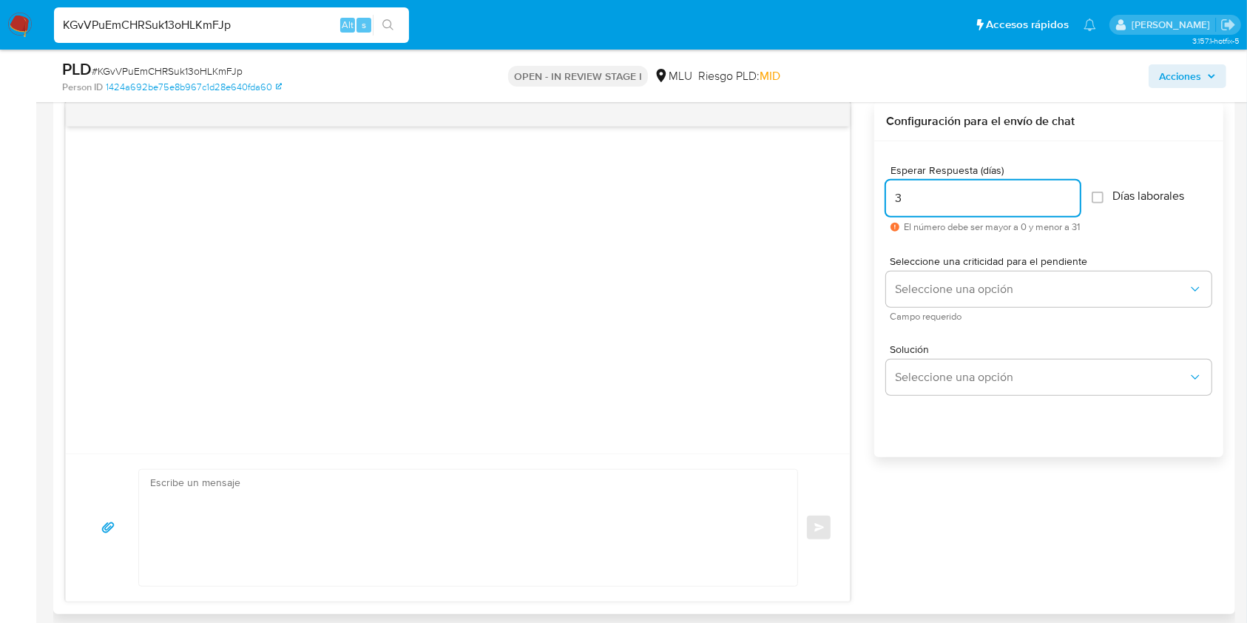
type input "3"
click at [593, 507] on textarea at bounding box center [464, 528] width 629 height 116
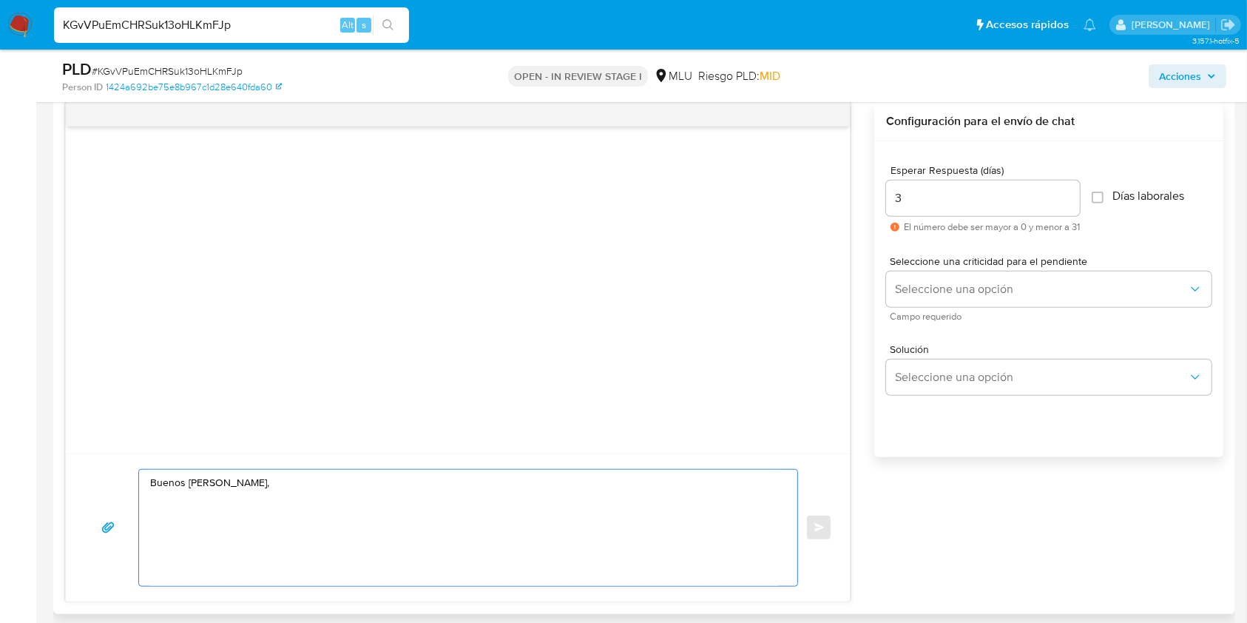
paste textarea "Te contactamos ya que necesitamos verificar algunos datos. Por este motivo, sol…"
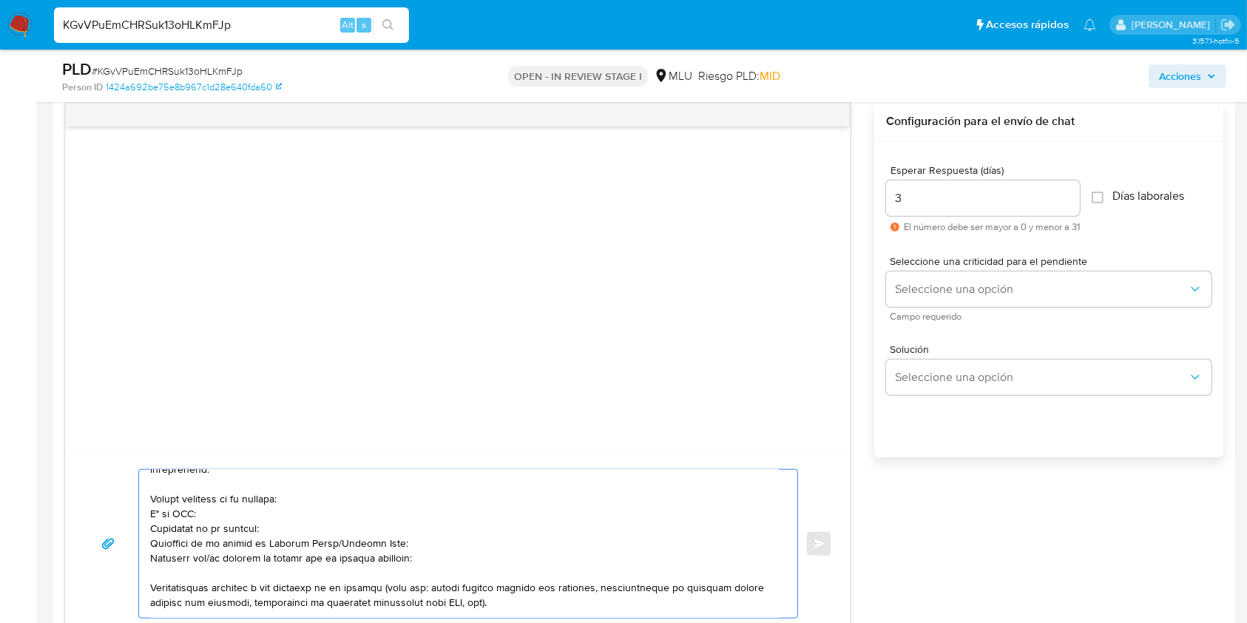
scroll to position [98, 0]
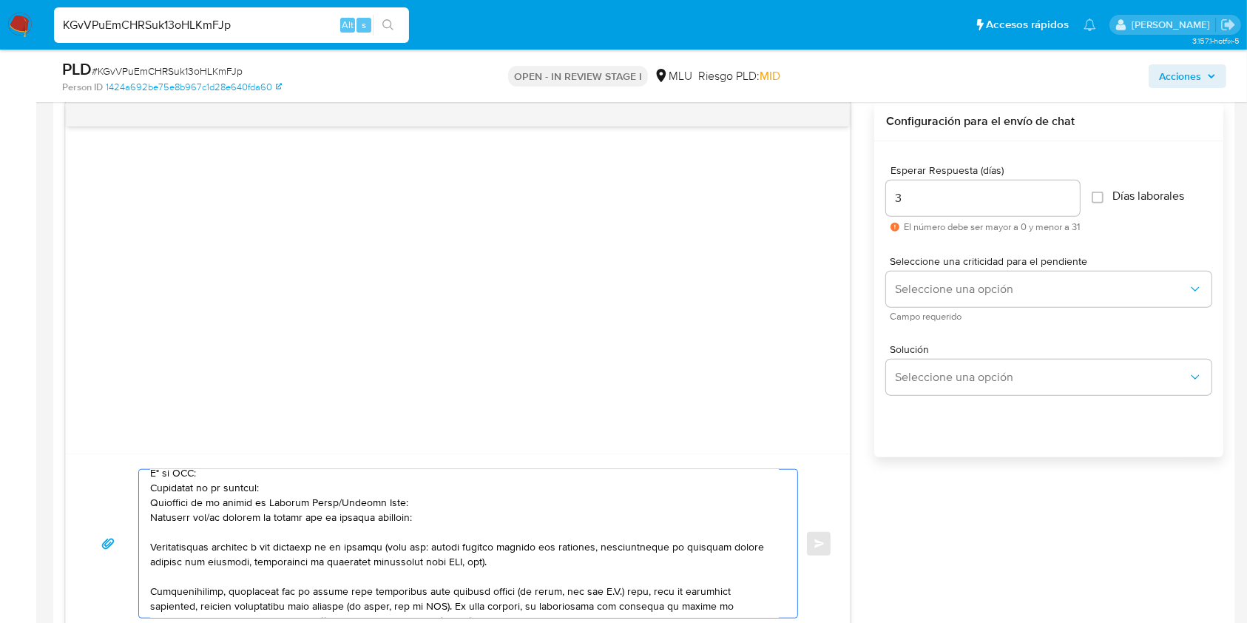
drag, startPoint x: 335, startPoint y: 507, endPoint x: 399, endPoint y: 503, distance: 63.7
click at [399, 503] on textarea at bounding box center [464, 544] width 629 height 148
click at [217, 518] on textarea at bounding box center [464, 544] width 629 height 148
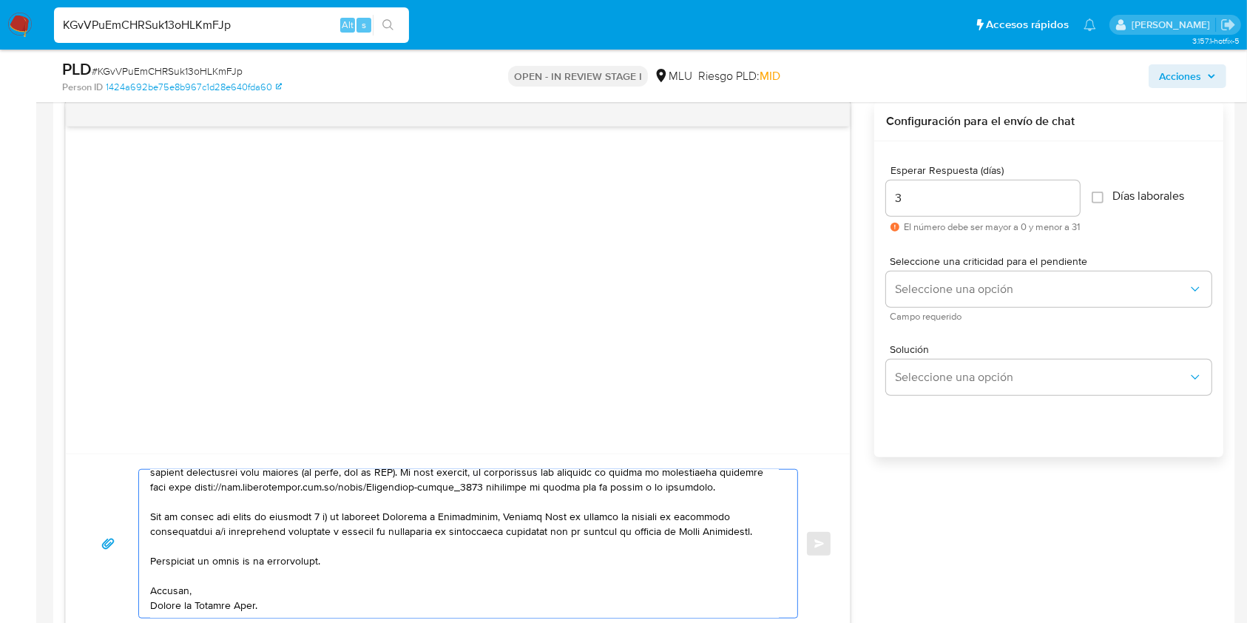
scroll to position [286, 0]
type textarea "Buenos días Santiago, Te contactamos ya que necesitamos verificar algunos datos…"
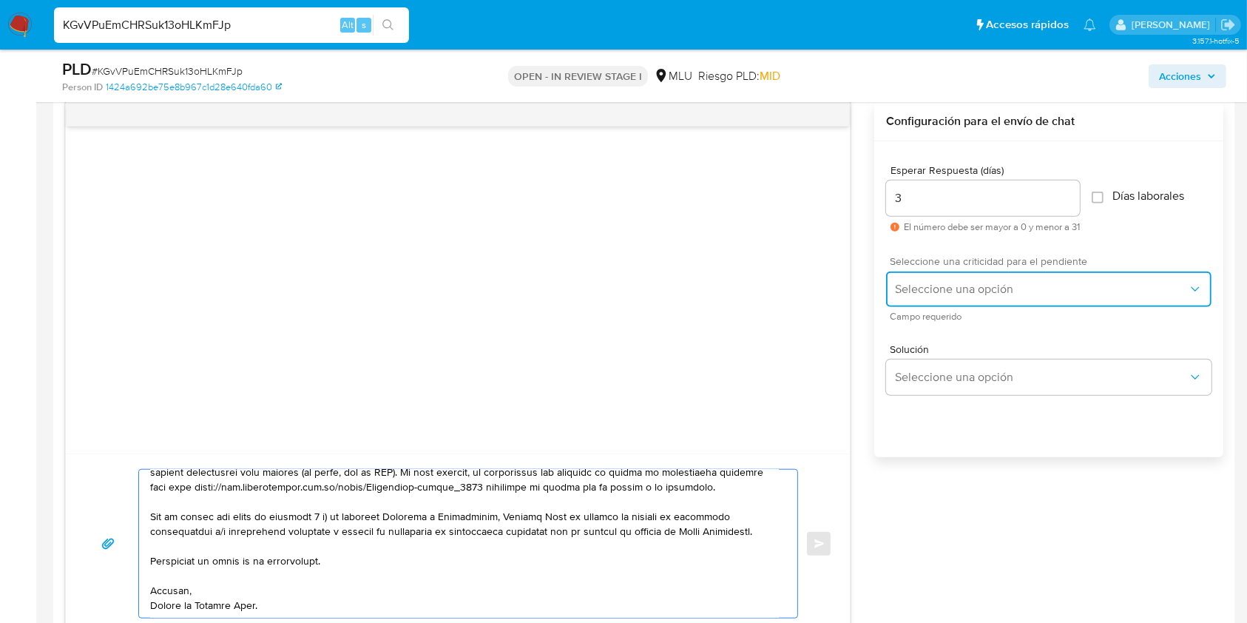
click at [917, 294] on span "Seleccione una opción" at bounding box center [1041, 289] width 293 height 15
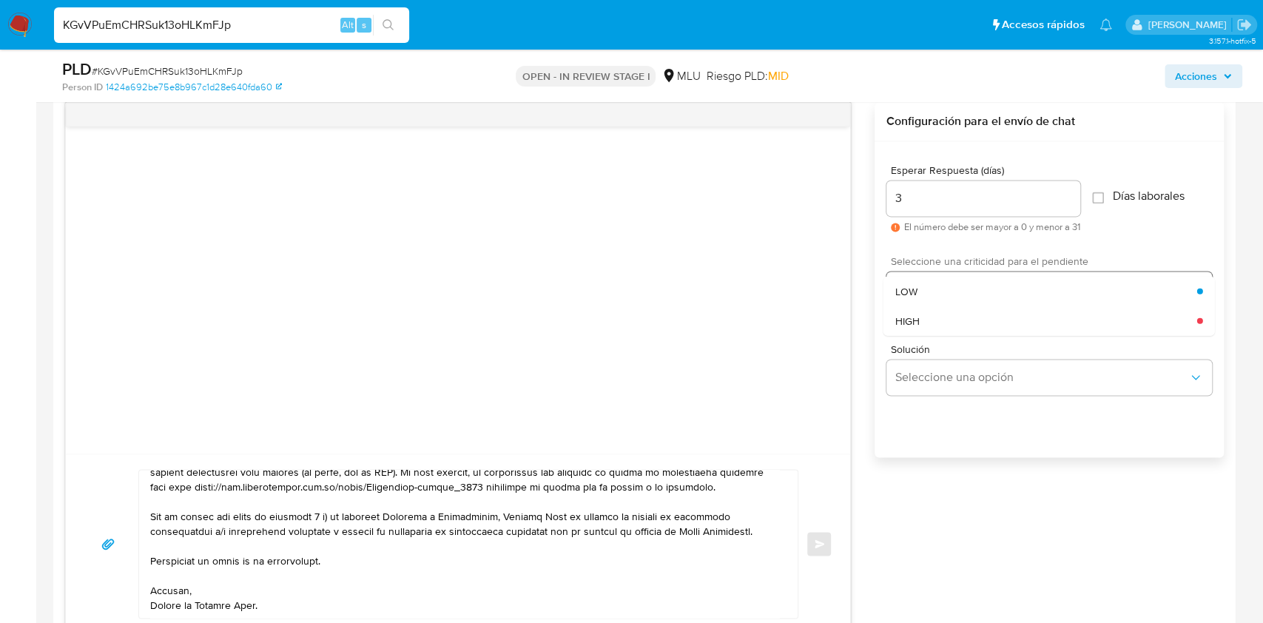
click at [929, 290] on div "LOW" at bounding box center [1046, 291] width 302 height 30
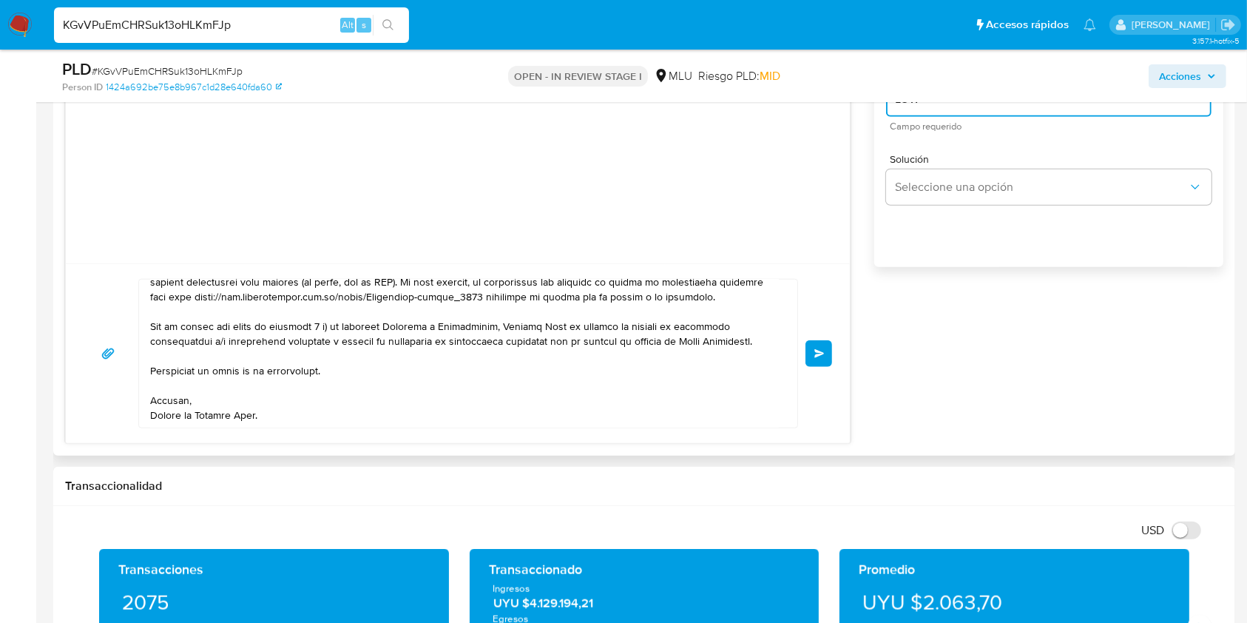
scroll to position [1480, 0]
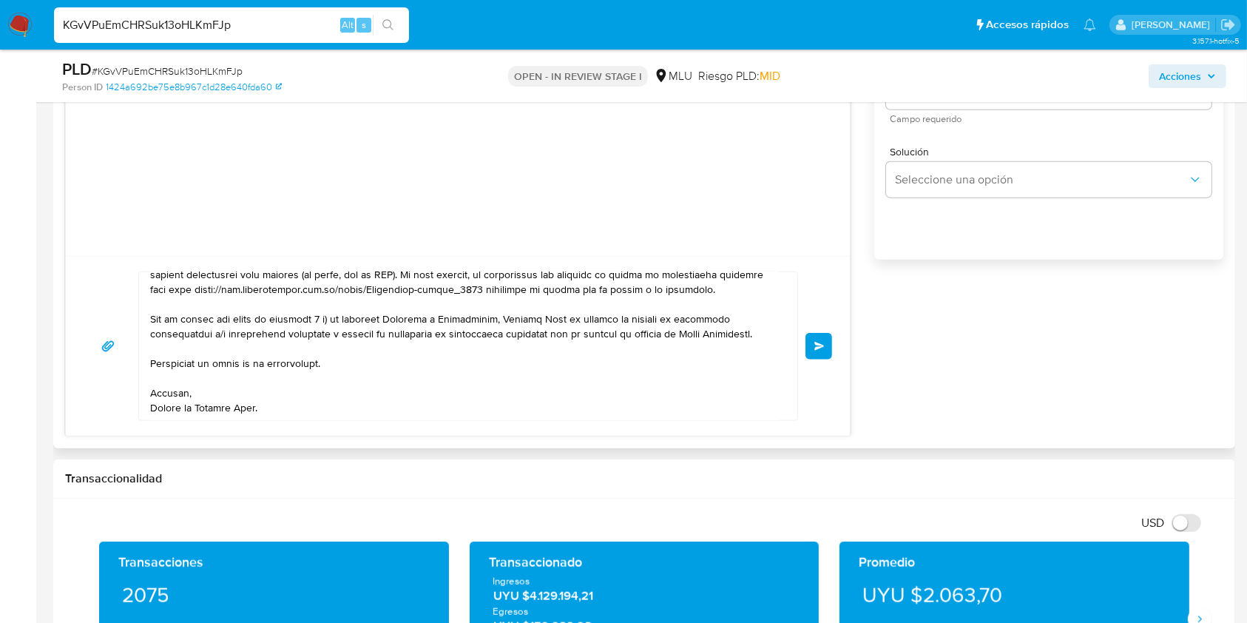
click at [825, 345] on button "Enviar" at bounding box center [819, 346] width 27 height 27
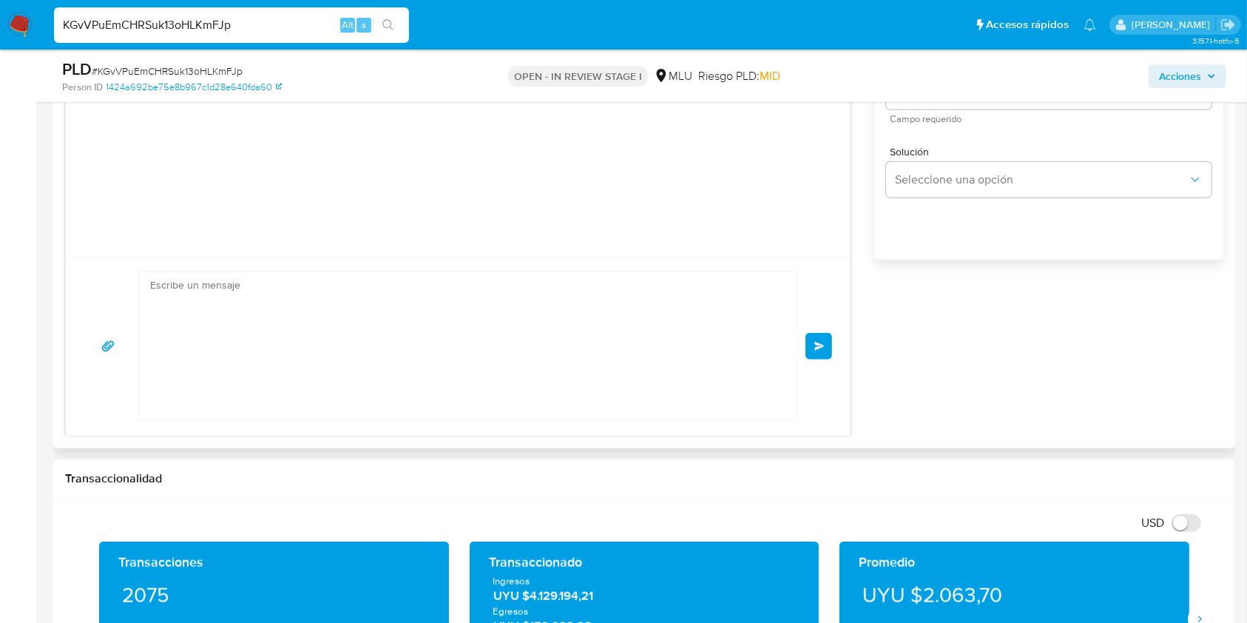
scroll to position [215, 0]
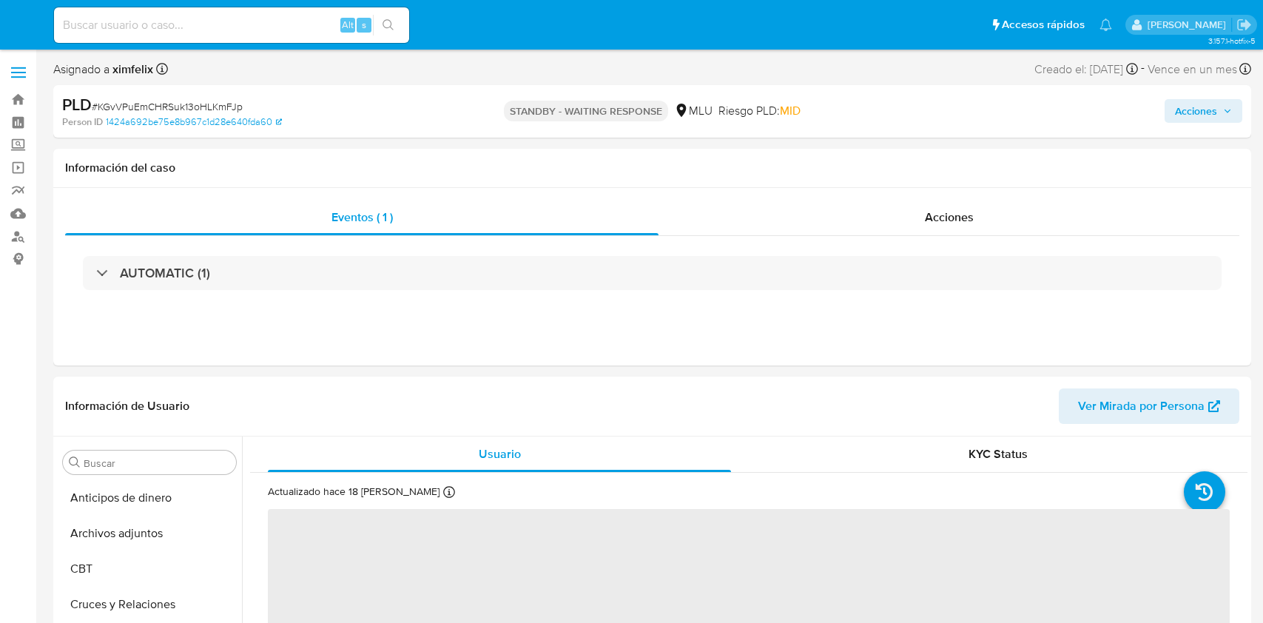
select select "10"
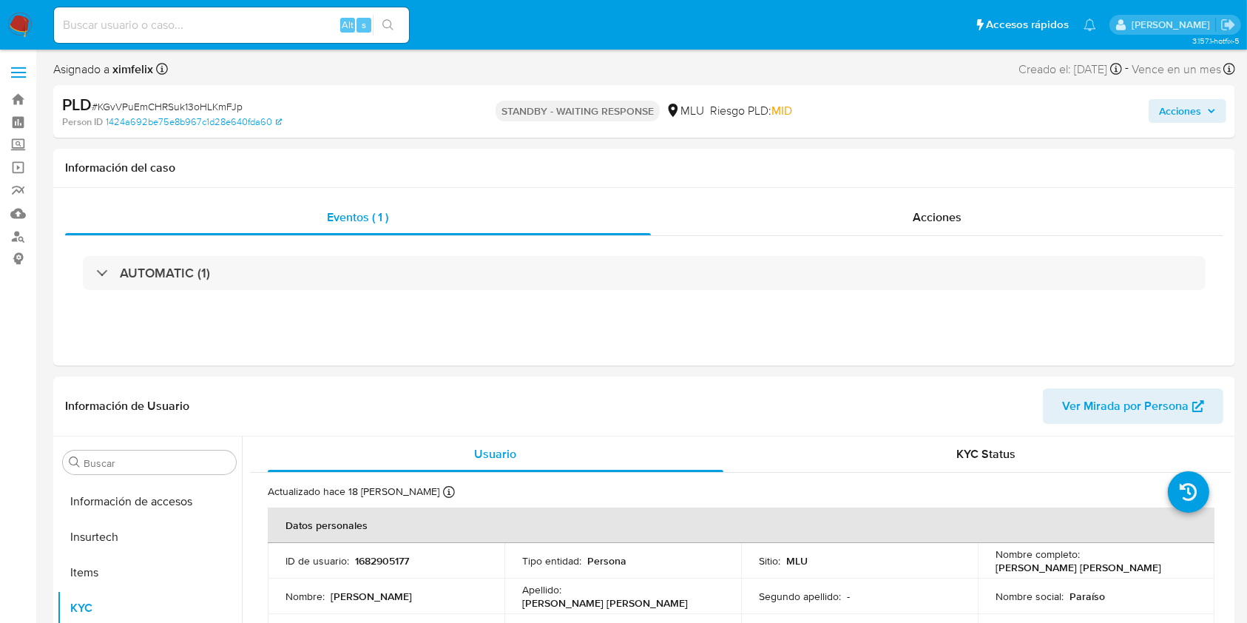
scroll to position [661, 0]
click at [24, 19] on img at bounding box center [19, 25] width 25 height 25
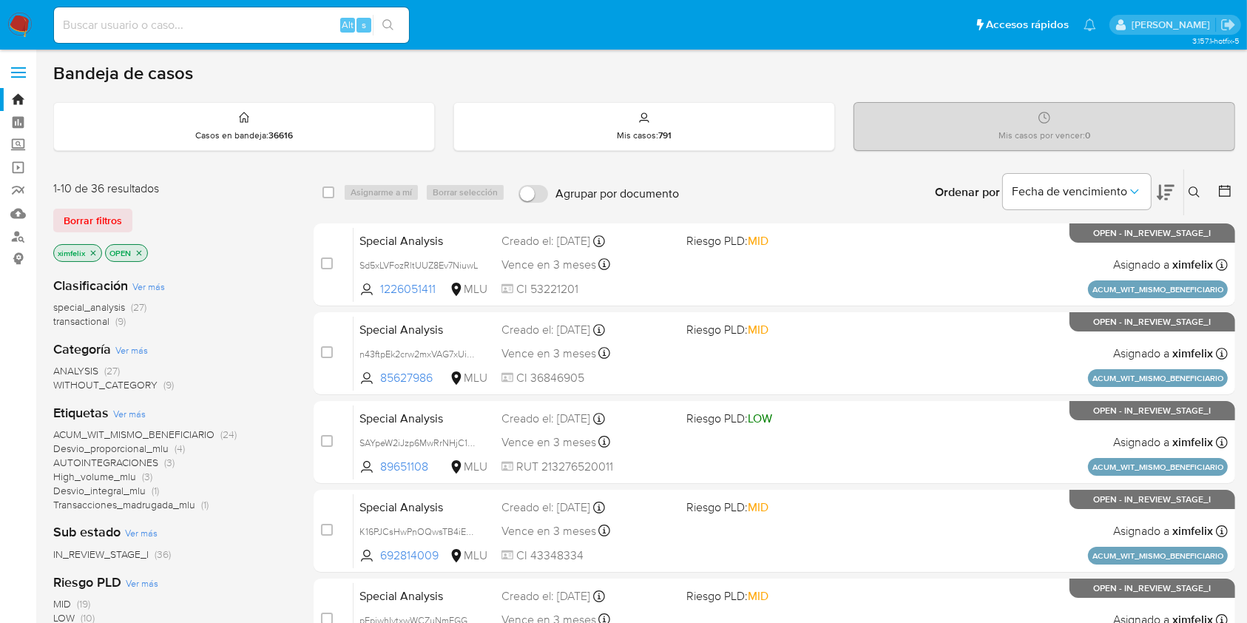
click at [290, 8] on div "Alt s" at bounding box center [231, 25] width 355 height 36
click at [291, 18] on input at bounding box center [231, 25] width 355 height 19
paste input "wtA4VJF5ozcFXcFm9rAeMPKZ"
type input "wtA4VJF5ozcFXcFm9rAeMPKZ"
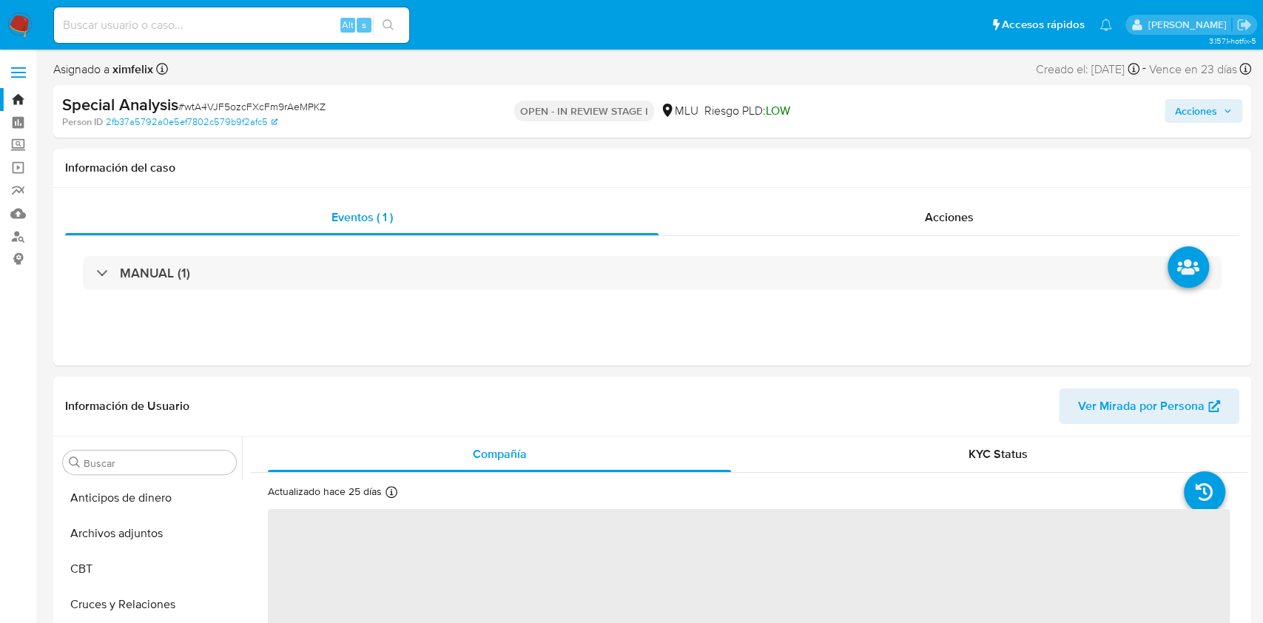
select select "10"
